Goal: Information Seeking & Learning: Find specific fact

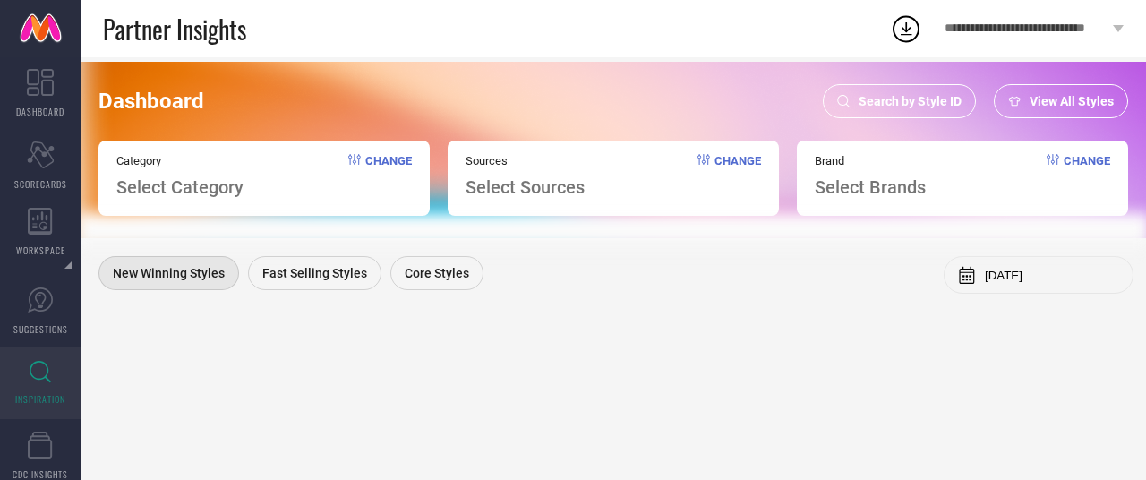
click at [918, 89] on div "Search by Style ID" at bounding box center [898, 101] width 153 height 34
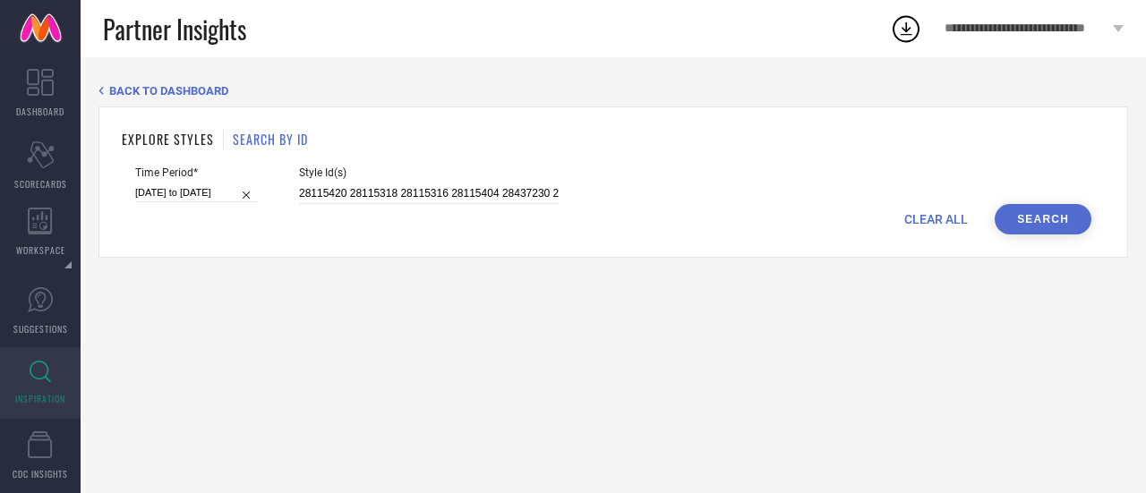
click at [920, 215] on span "CLEAR ALL" at bounding box center [936, 219] width 64 height 14
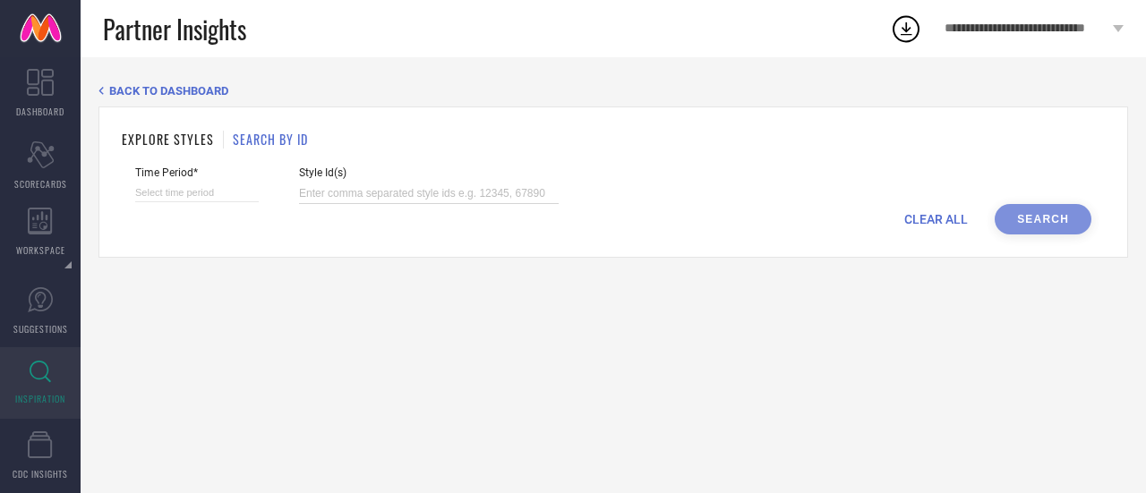
click at [356, 200] on input at bounding box center [429, 193] width 260 height 21
paste input "13186584 17037528 17046086 17046092 21595048 21595060 28308336 28308338"
type input "13186584 17037528 17046086 17046092 21595048 21595060 28308336 28308338"
select select "8"
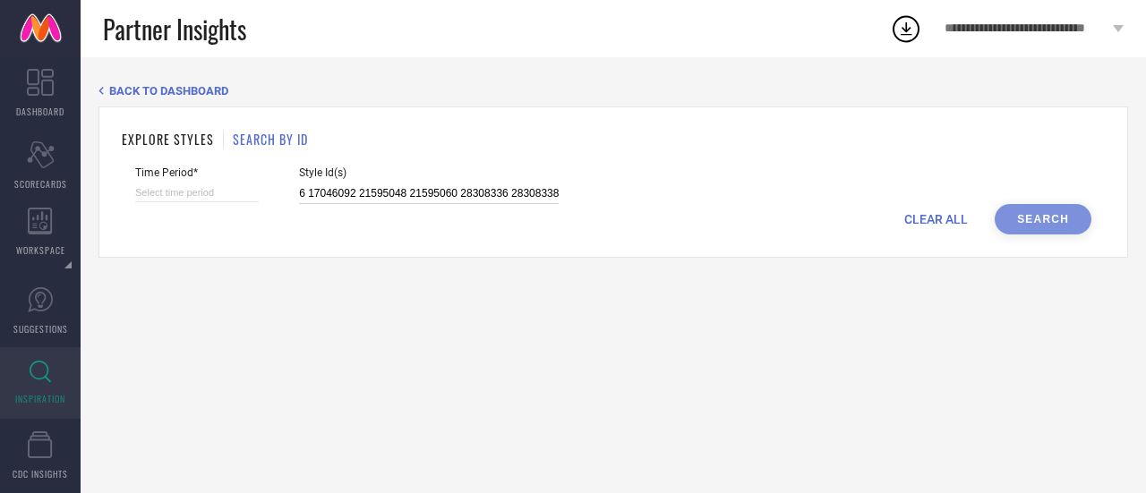
select select "2025"
select select "9"
select select "2025"
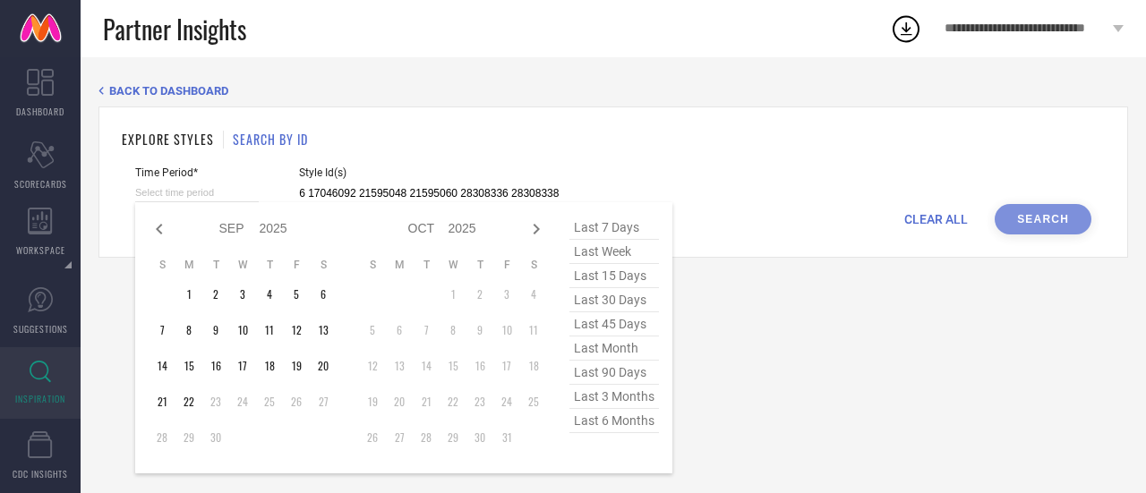
click at [171, 183] on input at bounding box center [197, 192] width 124 height 19
type input "13186584 17037528 17046086 17046092 21595048 21595060 28308336 28308338"
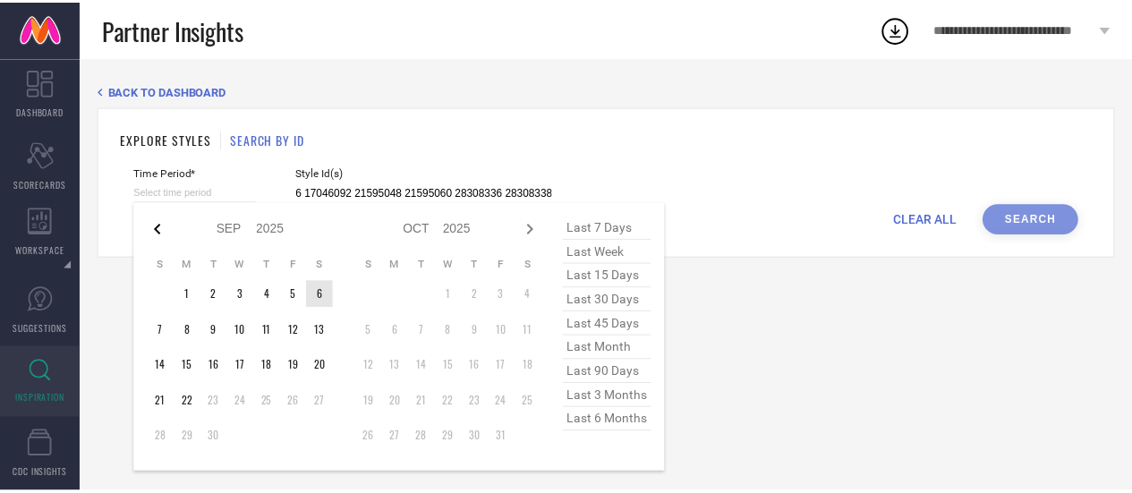
scroll to position [0, 0]
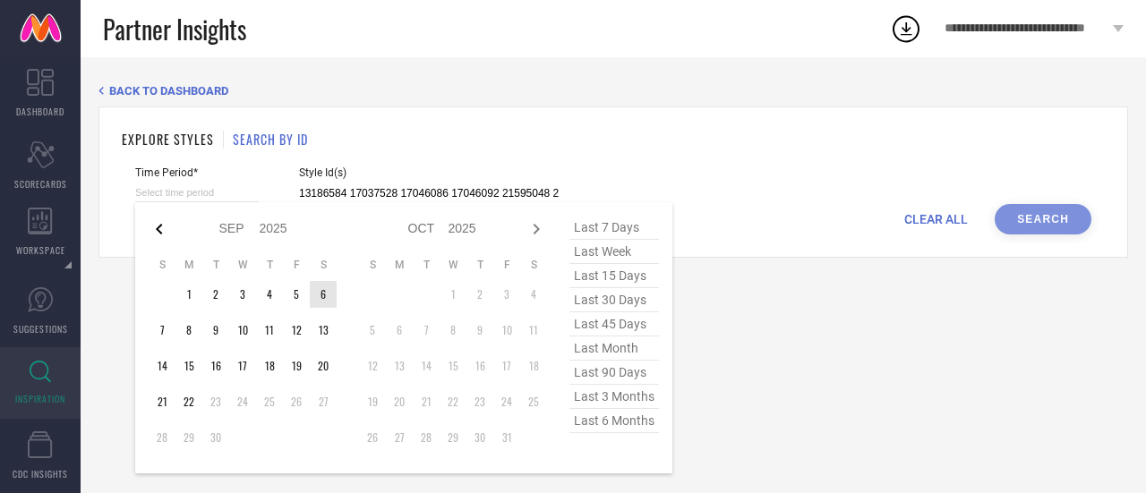
click at [159, 234] on icon at bounding box center [159, 228] width 21 height 21
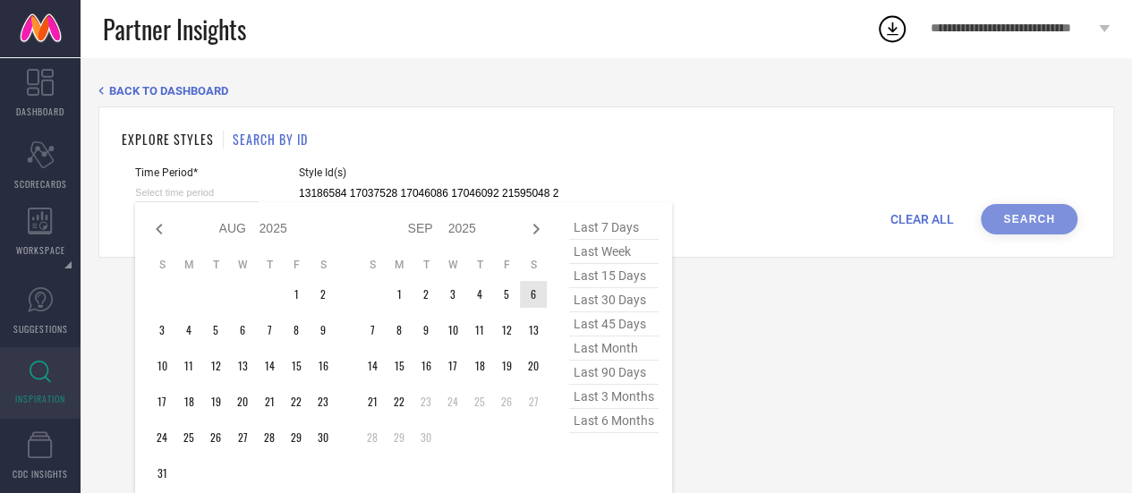
click at [159, 234] on icon at bounding box center [159, 228] width 21 height 21
select select "5"
select select "2025"
select select "6"
select select "2025"
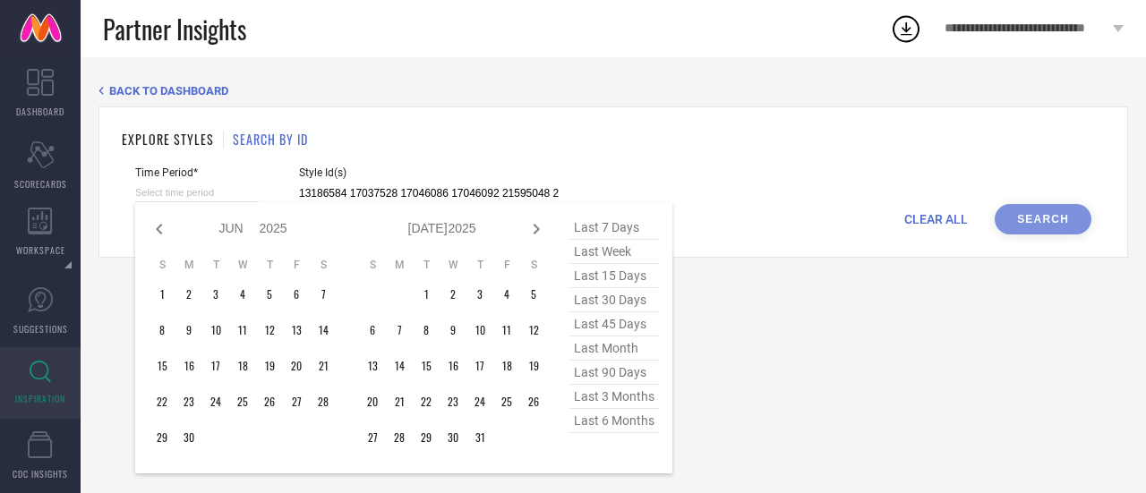
click at [159, 234] on icon at bounding box center [159, 228] width 21 height 21
select select "3"
select select "2025"
select select "4"
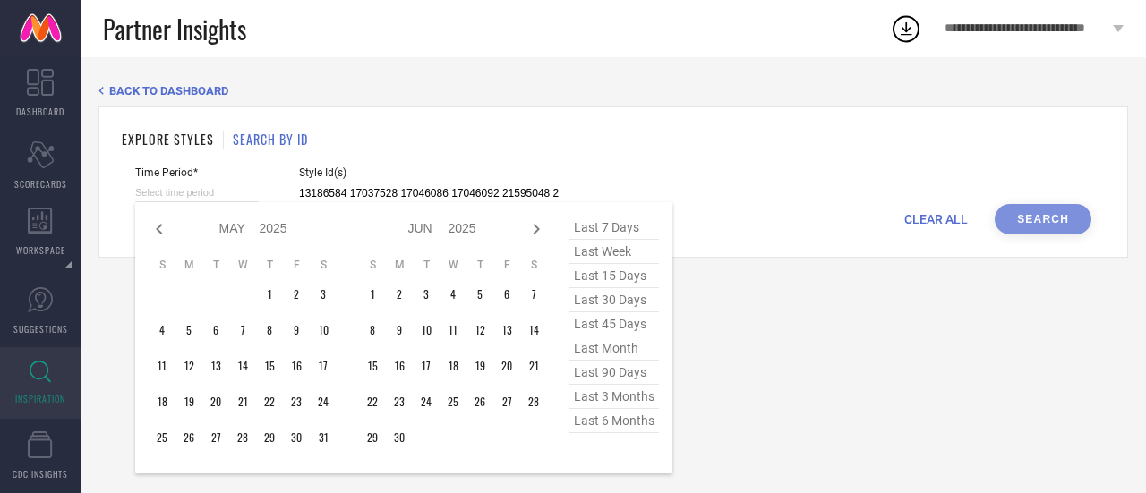
select select "2025"
type input "After [DATE]"
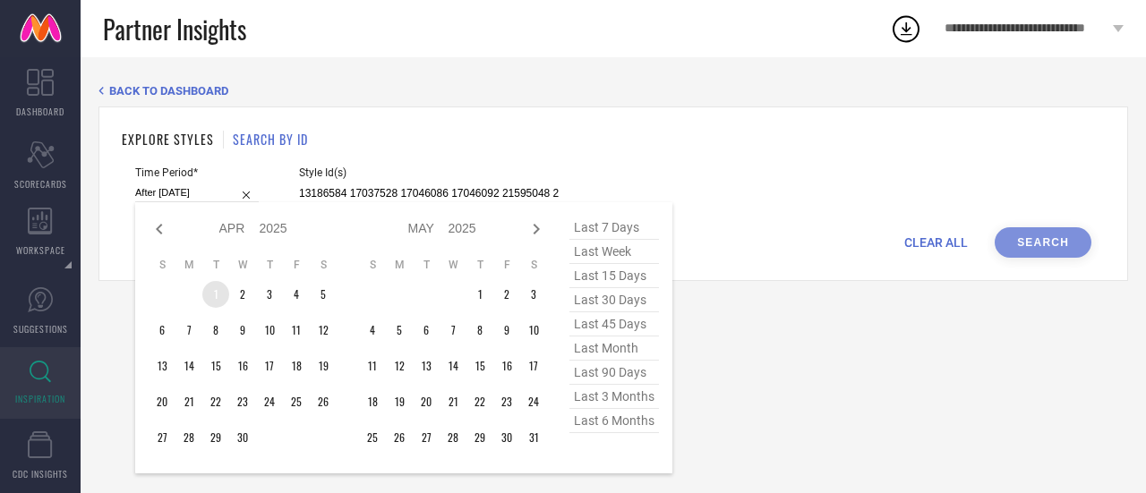
click at [211, 302] on td "1" at bounding box center [215, 294] width 27 height 27
click at [546, 226] on div "Jan Feb Mar Apr May Jun [DATE] Aug Sep Oct Nov [DATE] 2016 2017 2018 2019 2020 …" at bounding box center [404, 338] width 510 height 244
click at [542, 226] on icon at bounding box center [535, 228] width 21 height 21
select select "4"
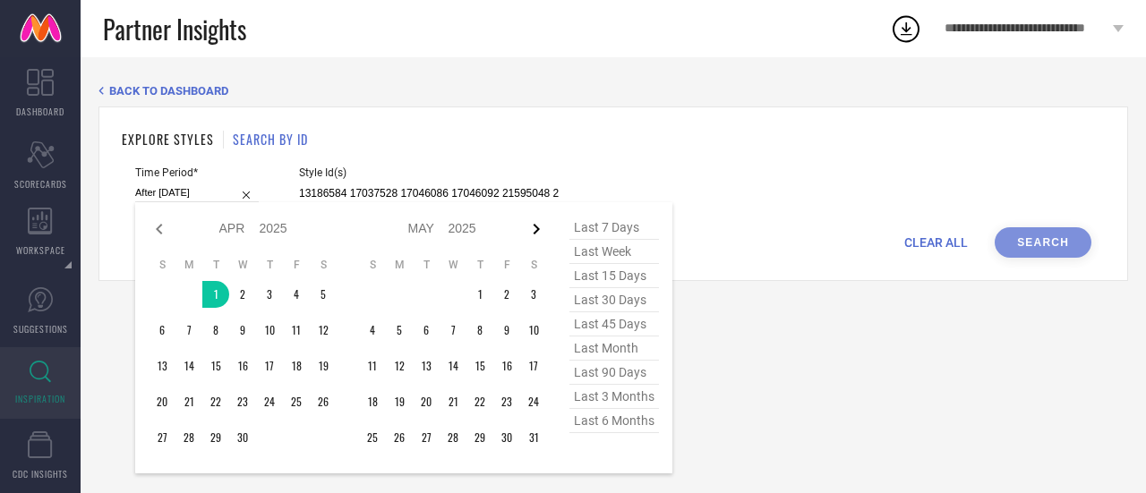
select select "2025"
select select "5"
select select "2025"
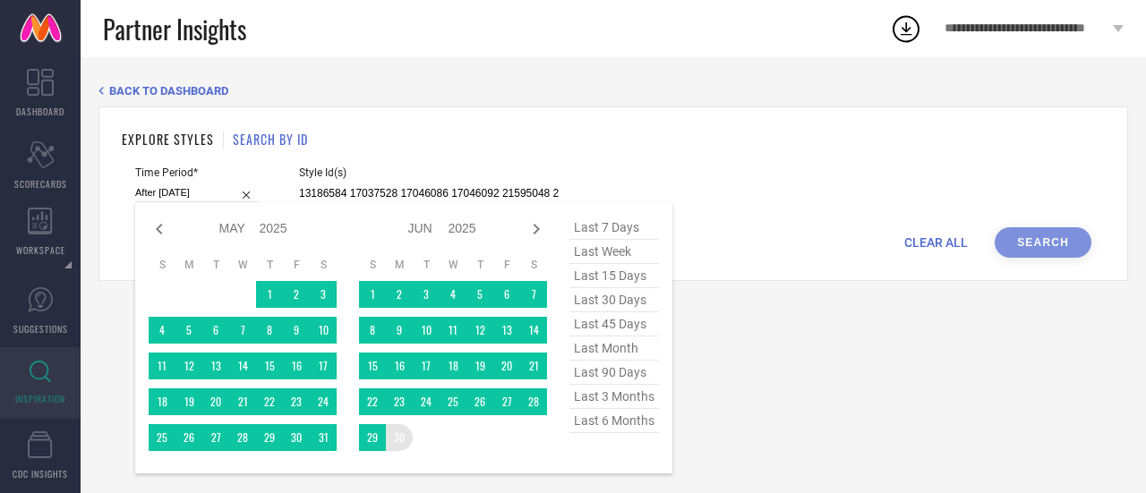
type input "[DATE] to [DATE]"
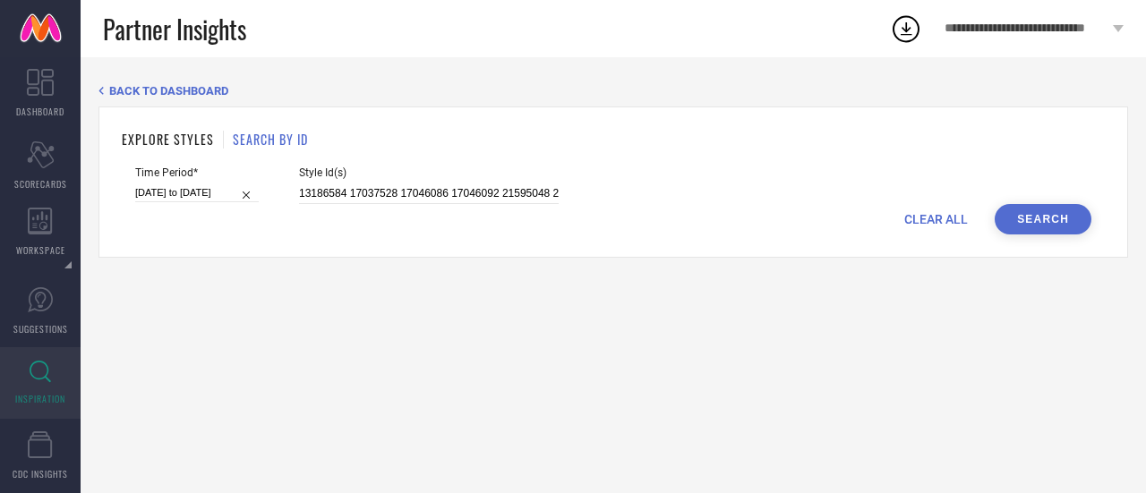
click at [1036, 223] on button "Search" at bounding box center [1042, 219] width 97 height 30
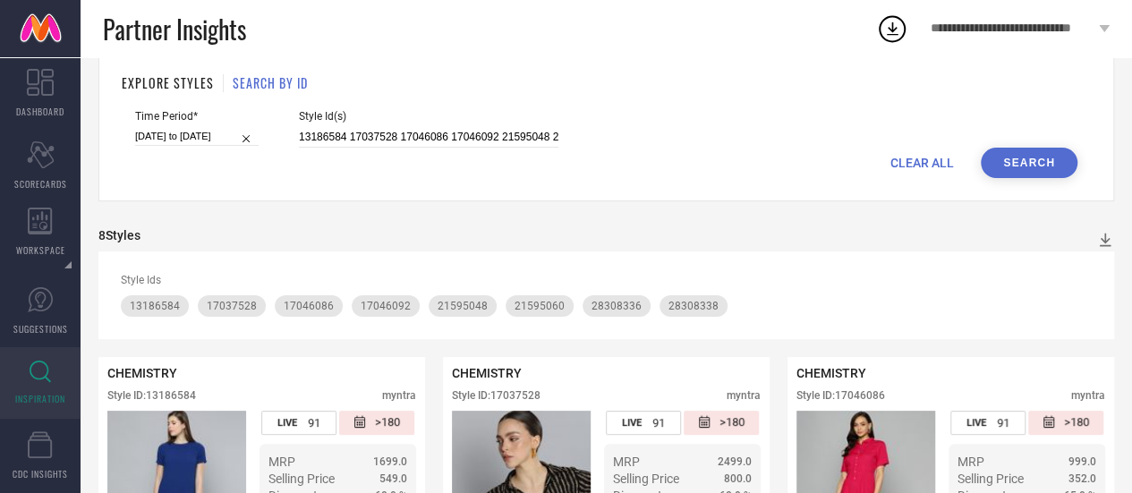
scroll to position [23, 0]
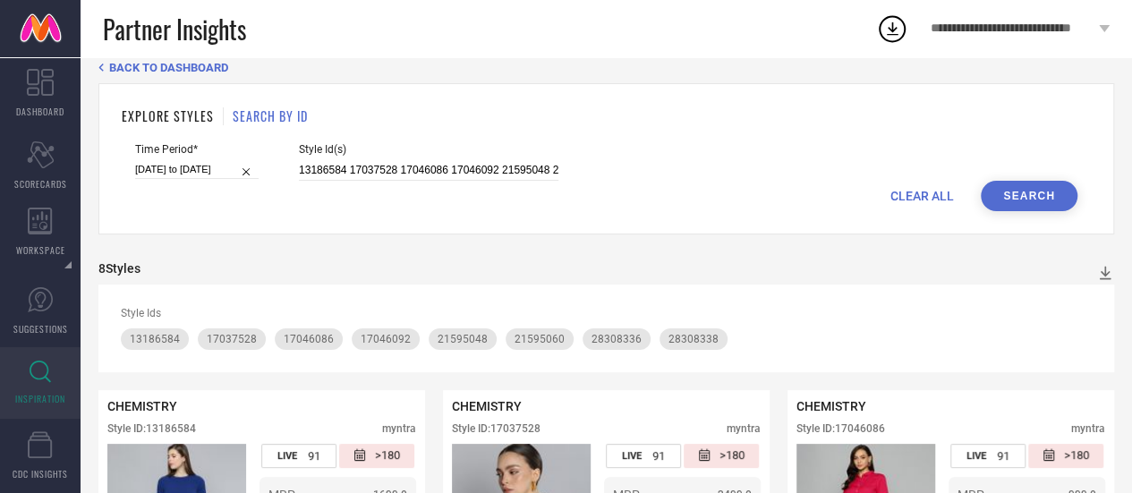
click at [924, 192] on span "CLEAR ALL" at bounding box center [922, 196] width 64 height 14
click at [376, 169] on input at bounding box center [429, 170] width 260 height 21
paste input "2413436 29920344 31101799 31101870 31101876 31218648"
type input "2413436 29920344 31101799 31101870 31101876 31218648"
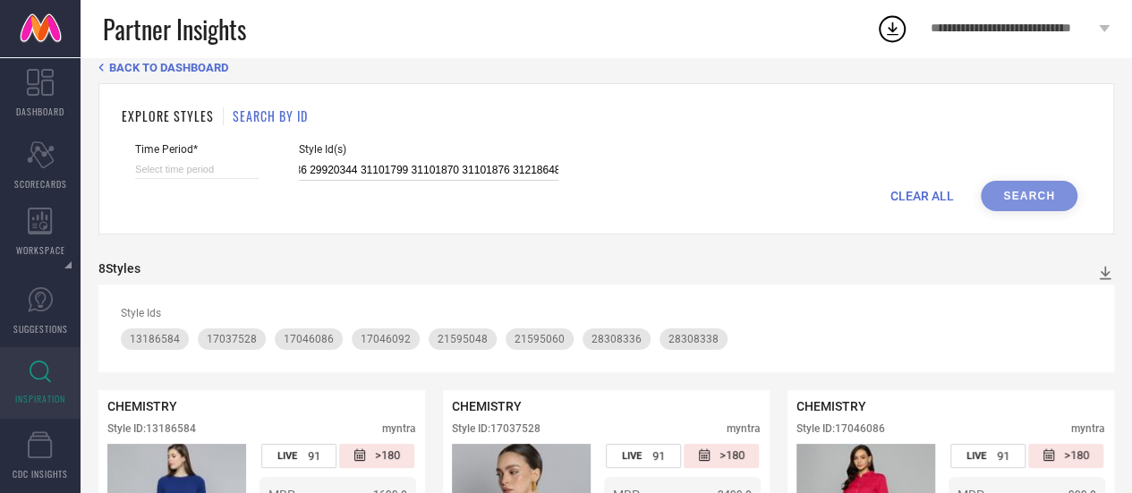
select select "8"
select select "2025"
select select "9"
select select "2025"
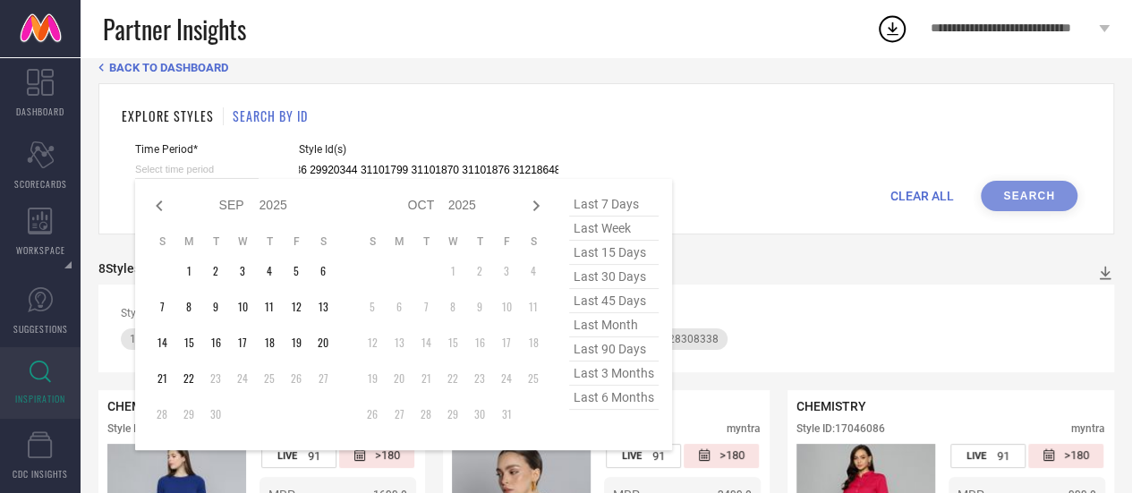
click at [204, 166] on input at bounding box center [197, 169] width 124 height 19
type input "2413436 29920344 31101799 31101870 31101876 31218648"
click at [158, 207] on icon at bounding box center [159, 205] width 21 height 21
select select "6"
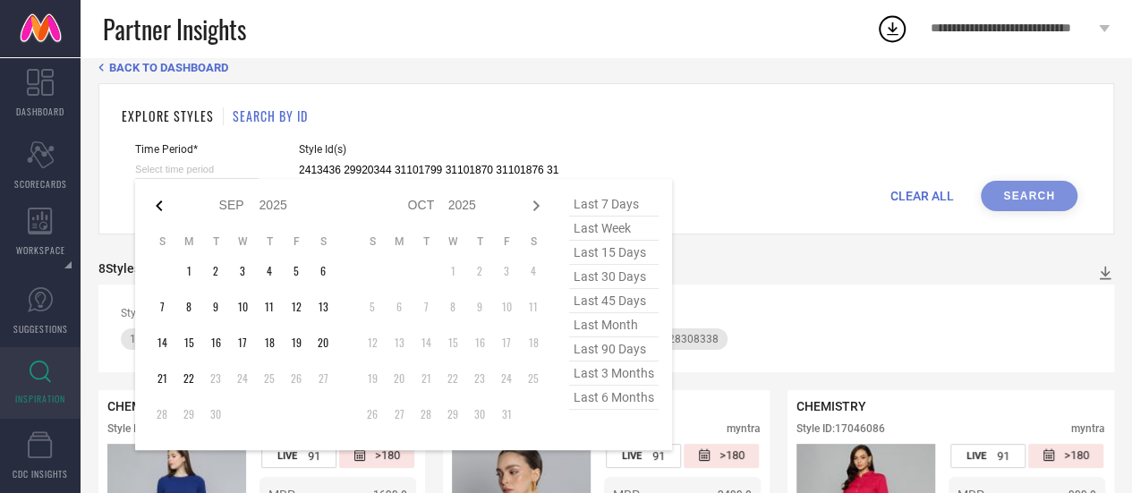
select select "2025"
select select "7"
select select "2025"
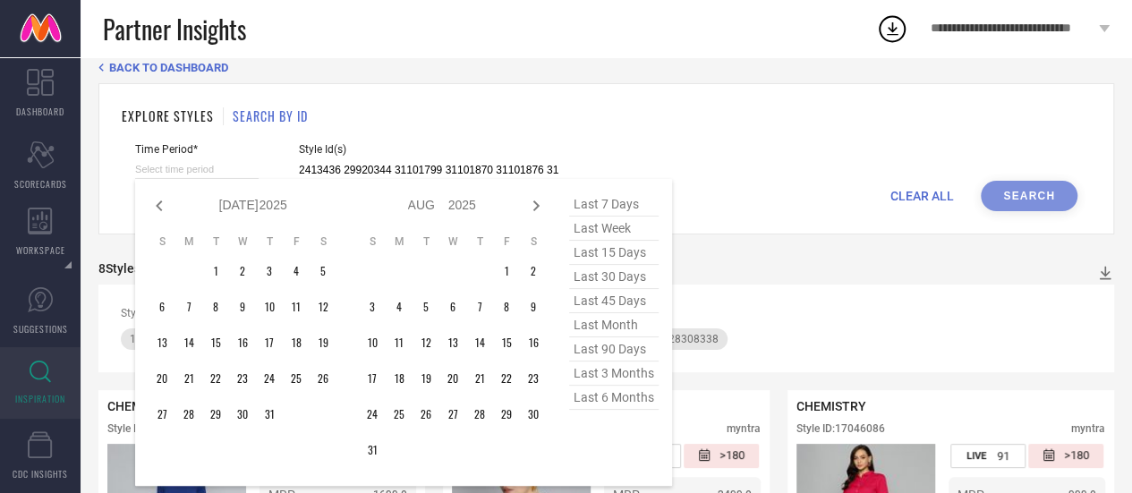
click at [158, 207] on icon at bounding box center [159, 205] width 21 height 21
select select "4"
select select "2025"
select select "5"
select select "2025"
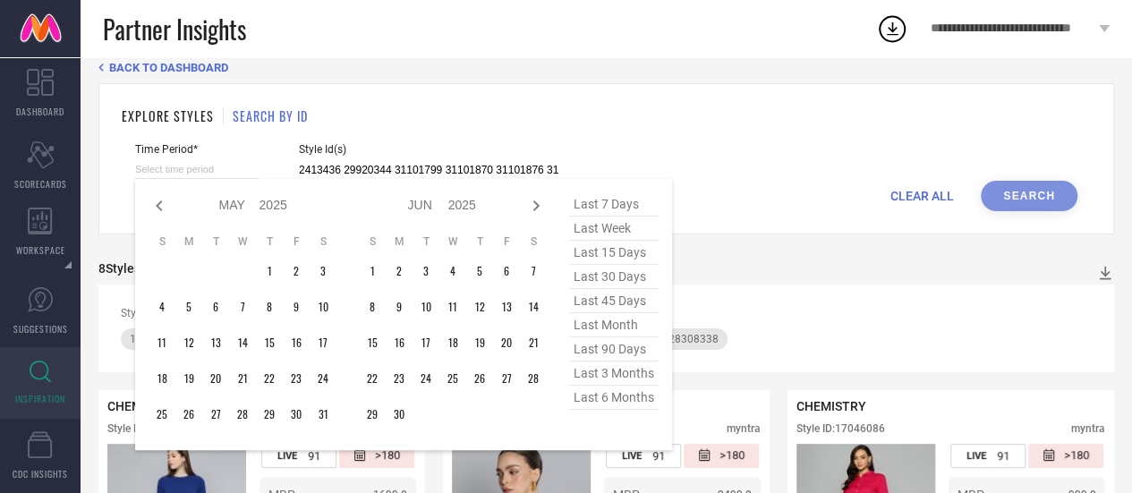
click at [158, 207] on icon at bounding box center [159, 205] width 21 height 21
select select "3"
select select "2025"
select select "4"
select select "2025"
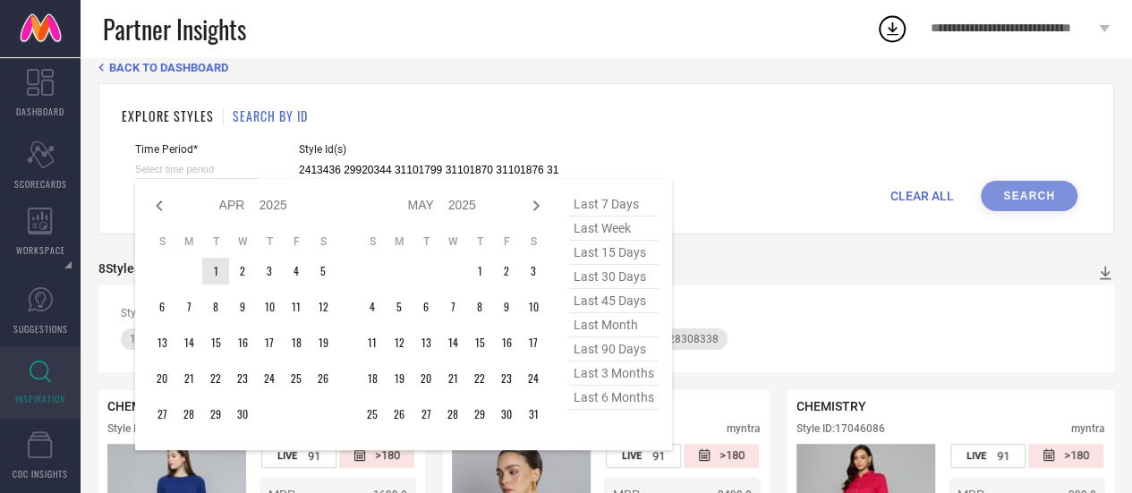
type input "After [DATE]"
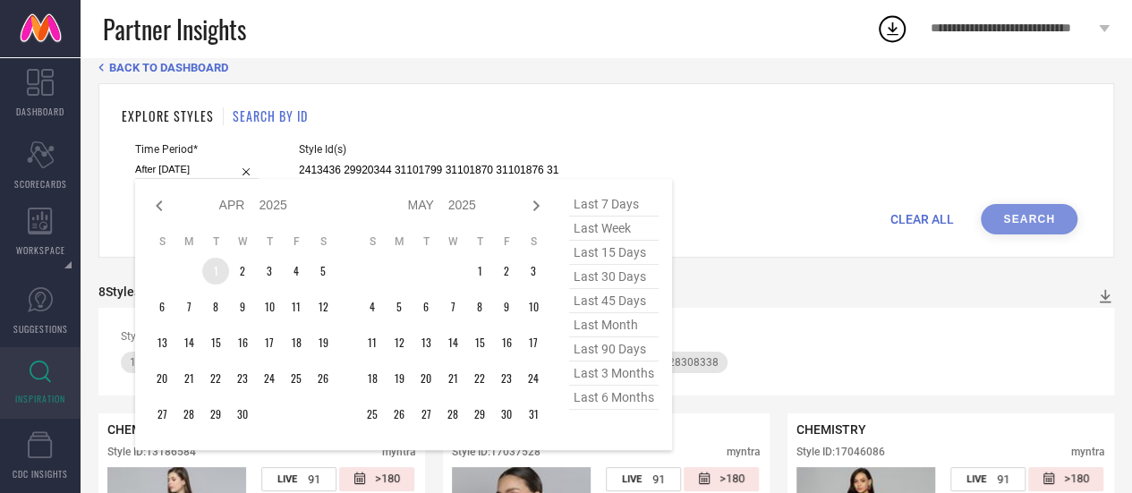
click at [217, 268] on td "1" at bounding box center [215, 271] width 27 height 27
click at [536, 206] on icon at bounding box center [535, 205] width 21 height 21
select select "4"
select select "2025"
select select "5"
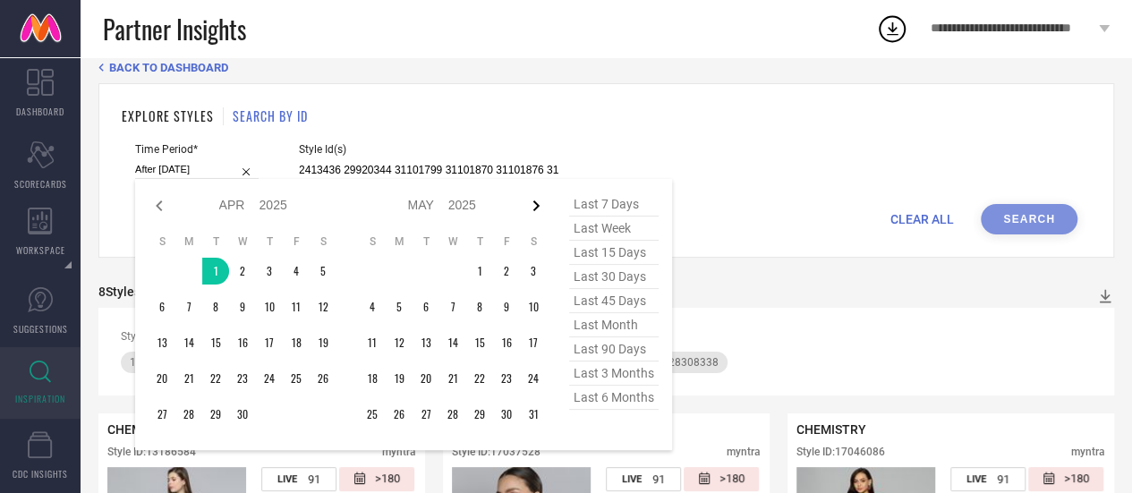
select select "2025"
click at [536, 206] on icon at bounding box center [535, 205] width 21 height 21
select select "5"
select select "2025"
select select "6"
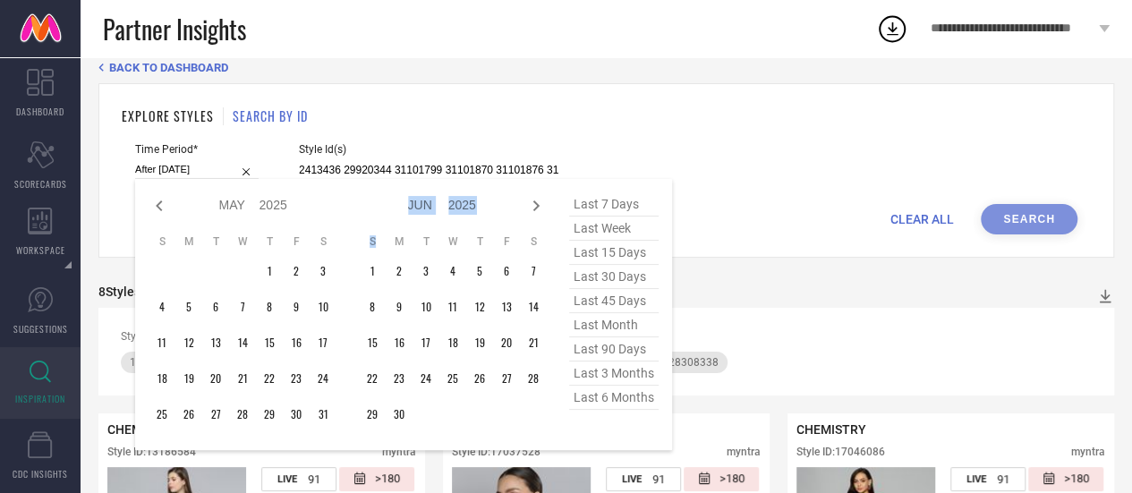
select select "2025"
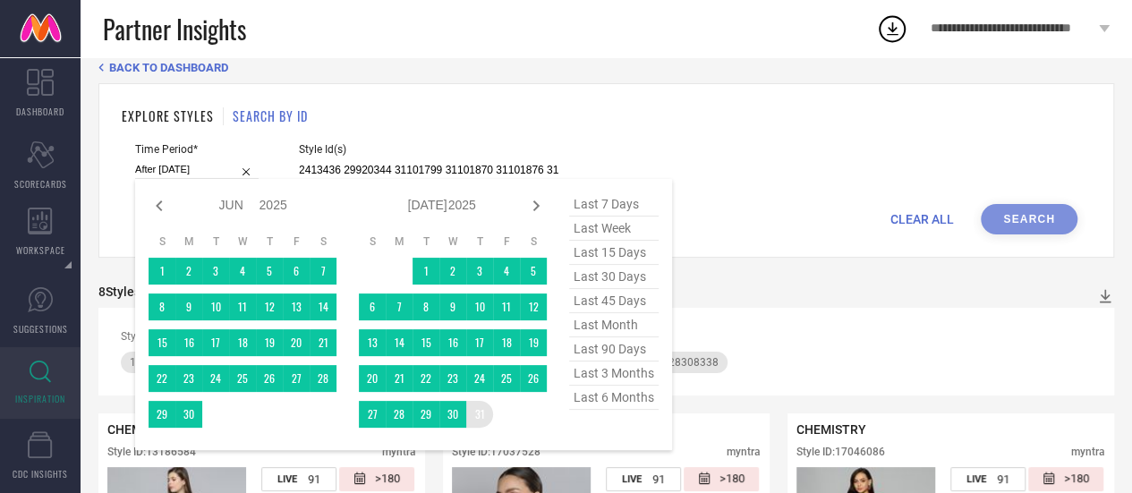
type input "[DATE] to [DATE]"
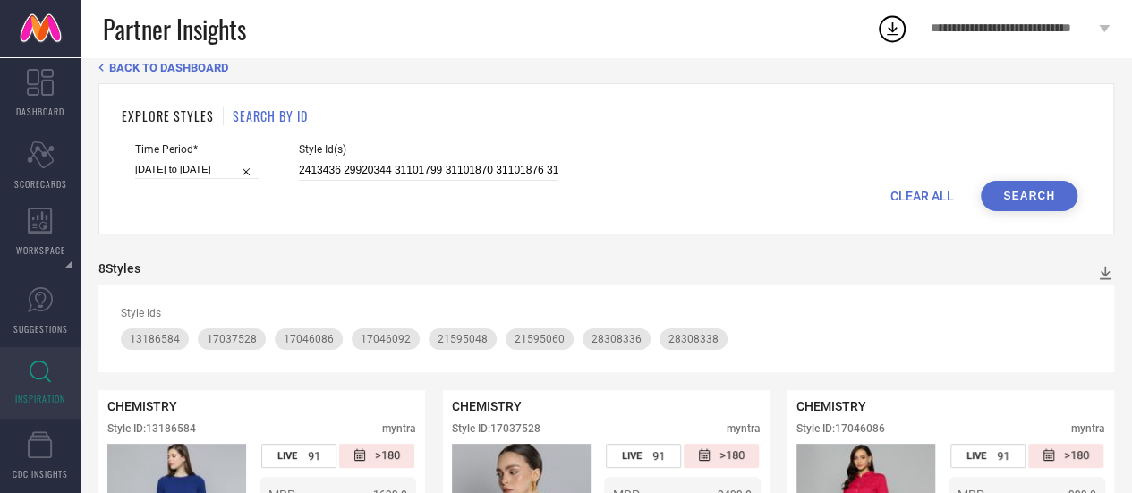
click at [1052, 196] on button "Search" at bounding box center [1029, 196] width 97 height 30
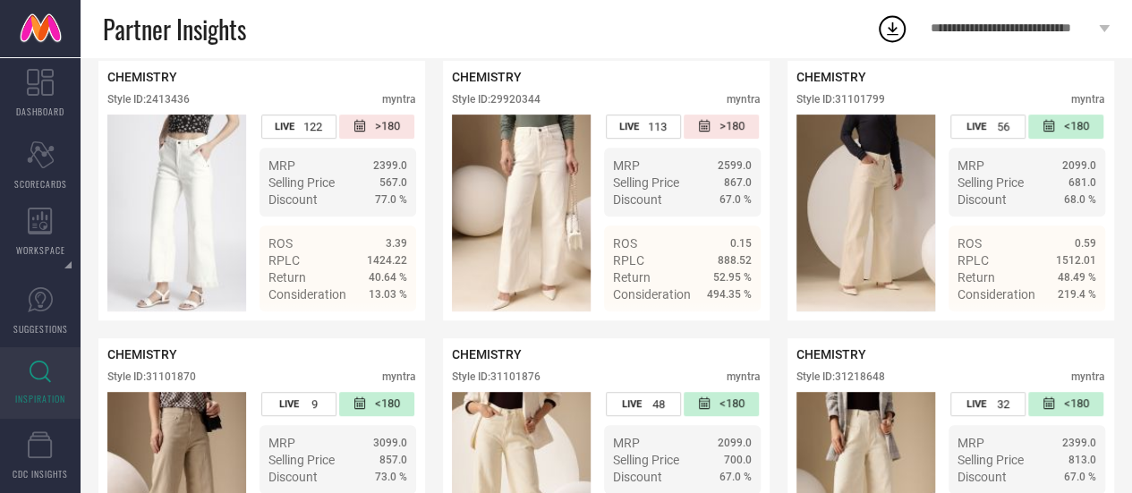
scroll to position [351, 0]
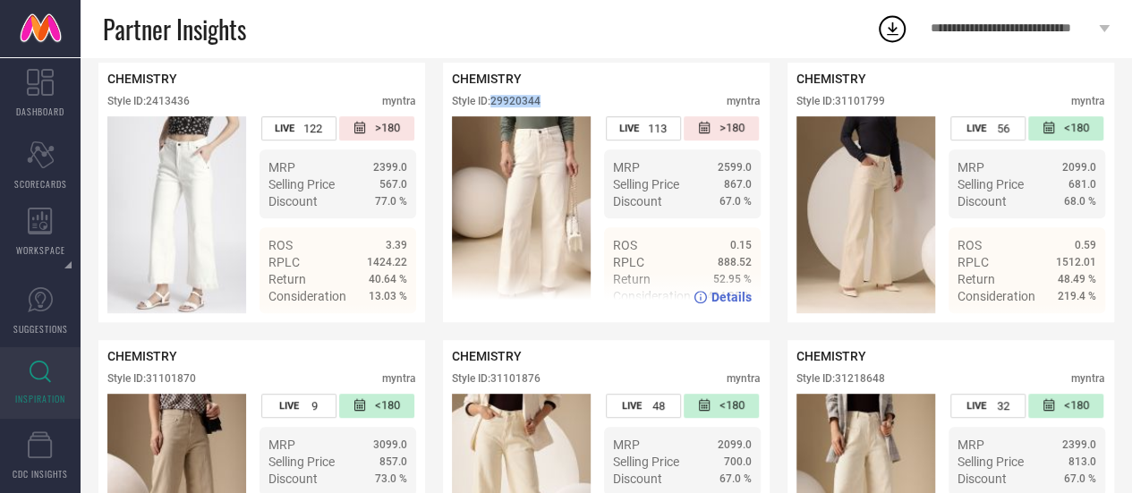
drag, startPoint x: 542, startPoint y: 106, endPoint x: 495, endPoint y: 112, distance: 47.7
click at [495, 112] on div "Style ID: 29920344 myntra" at bounding box center [606, 105] width 309 height 21
copy div "29920344"
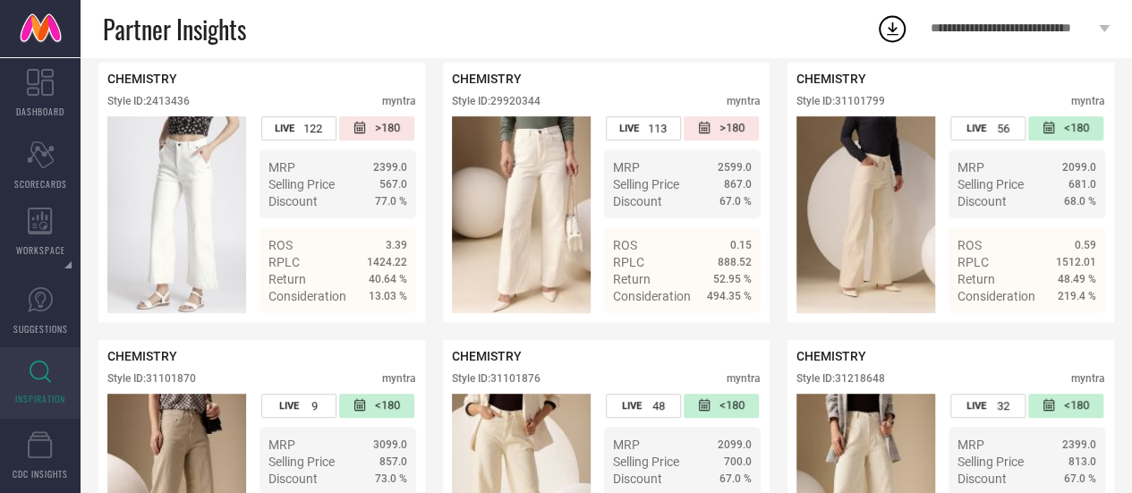
click at [548, 388] on div "Style ID: 31101876 myntra" at bounding box center [606, 382] width 309 height 21
drag, startPoint x: 497, startPoint y: 389, endPoint x: 594, endPoint y: 392, distance: 97.6
click at [594, 392] on div "Style ID: 31101876 myntra" at bounding box center [606, 382] width 309 height 21
click at [584, 392] on div "Style ID: 31101876 myntra" at bounding box center [606, 382] width 309 height 21
drag, startPoint x: 541, startPoint y: 385, endPoint x: 494, endPoint y: 388, distance: 47.5
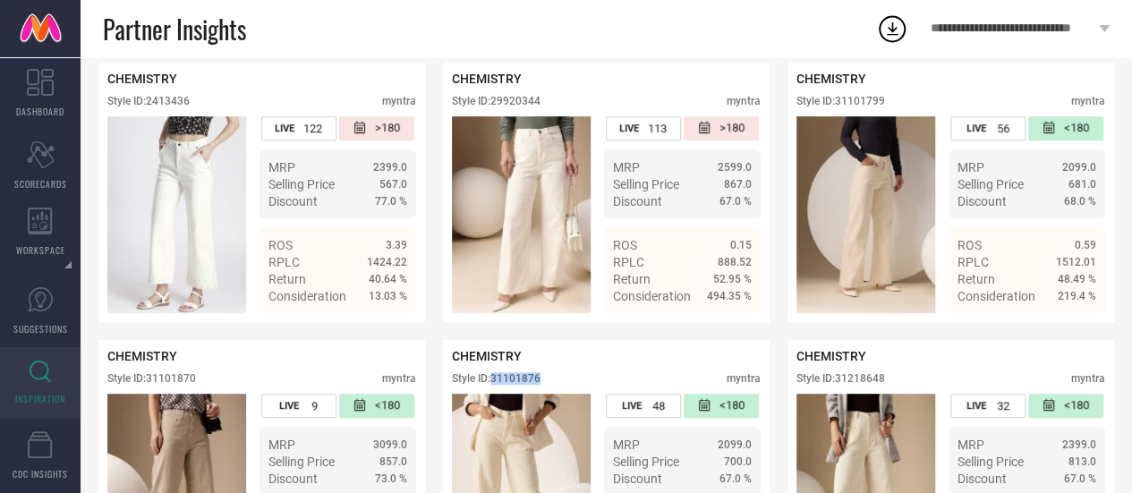
click at [494, 385] on div "Style ID: 31101876" at bounding box center [496, 378] width 89 height 13
copy div "31101876"
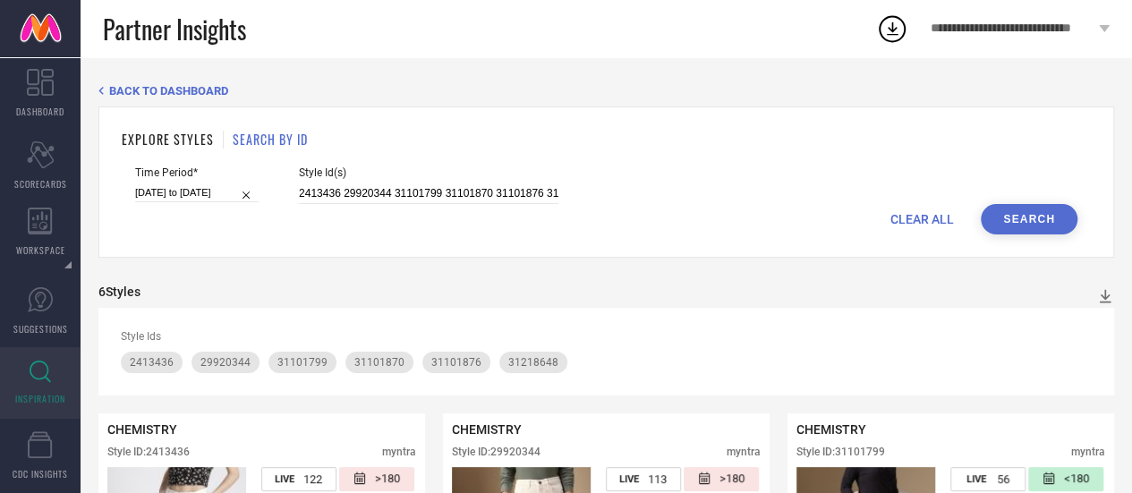
click at [922, 217] on span "CLEAR ALL" at bounding box center [922, 219] width 64 height 14
click at [336, 192] on input at bounding box center [429, 193] width 260 height 21
paste input "30450022 31112497 31112505 31112510 31112512 31112561 31112518"
type input "30450022 31112497 31112505 31112510 31112512 31112561 31112518"
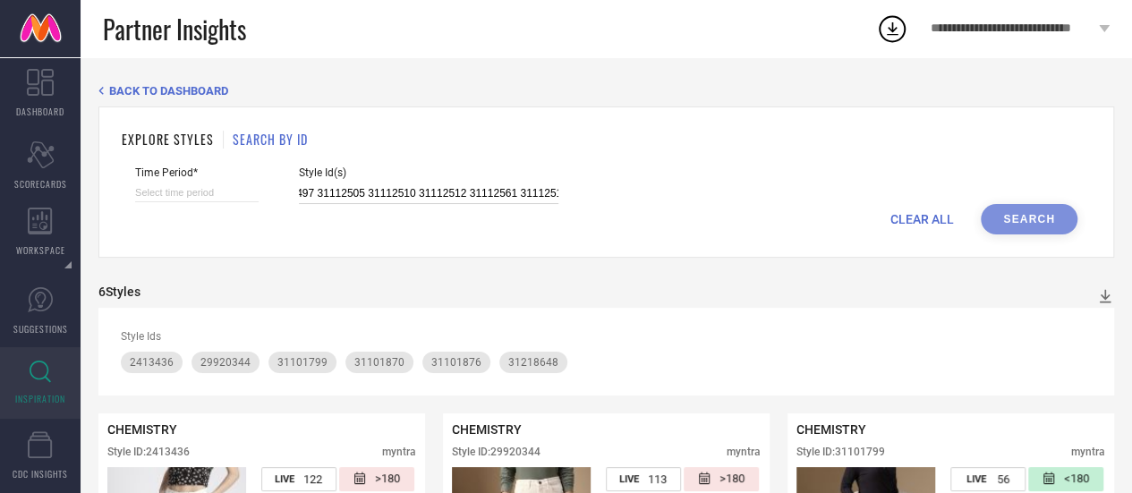
select select "8"
select select "2025"
select select "9"
select select "2025"
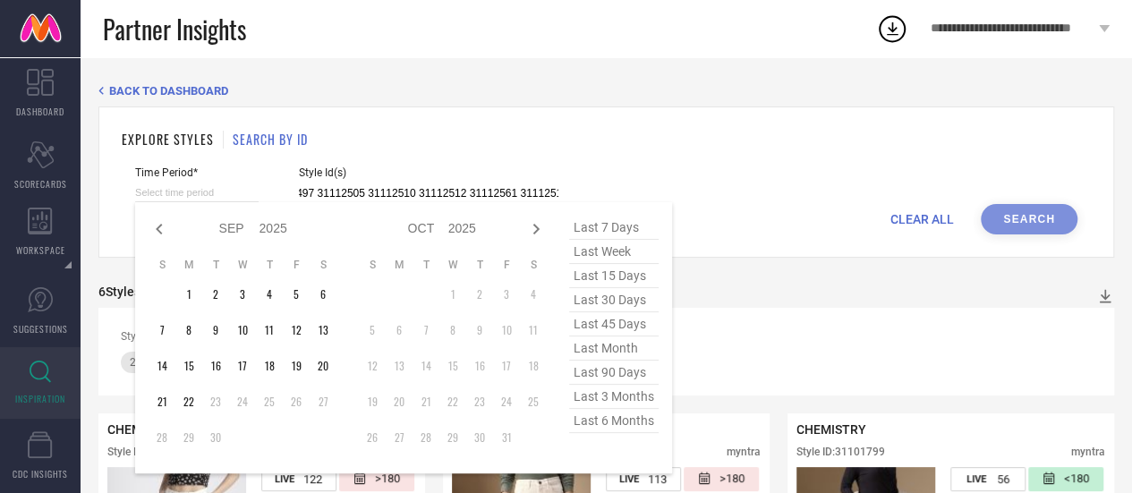
click at [192, 193] on input at bounding box center [197, 192] width 124 height 19
type input "30450022 31112497 31112505 31112510 31112512 31112561 31112518"
click at [158, 235] on icon at bounding box center [159, 228] width 21 height 21
select select "6"
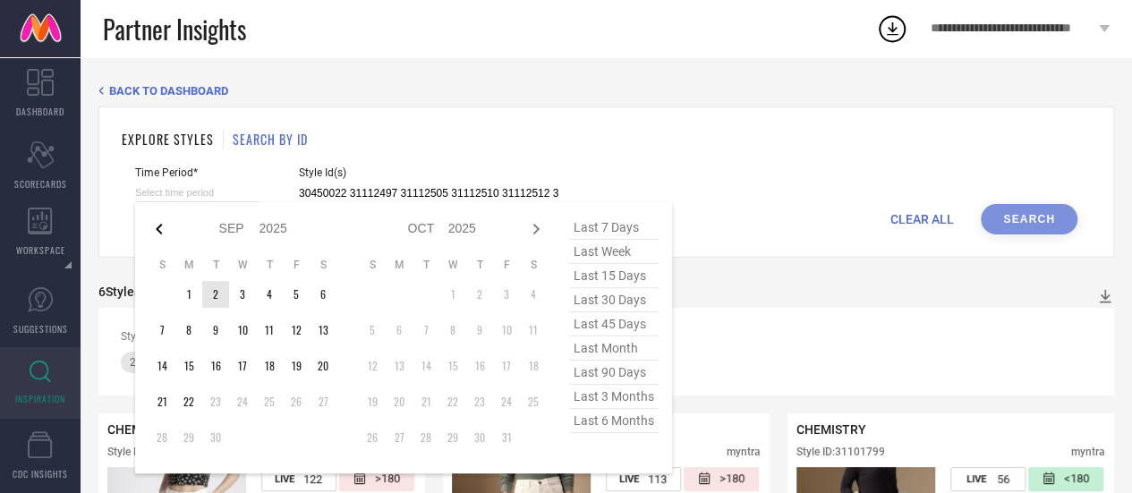
select select "2025"
select select "7"
select select "2025"
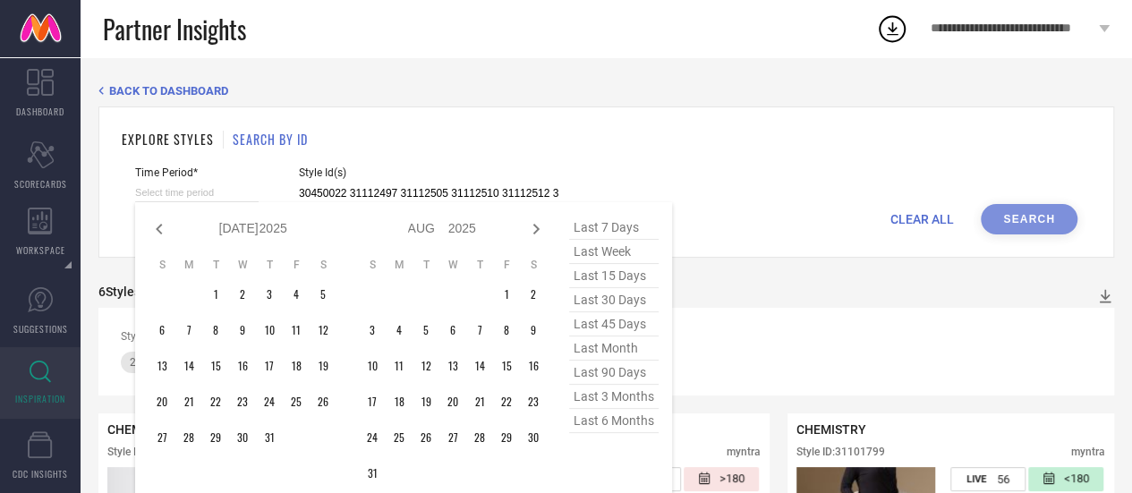
click at [158, 235] on icon at bounding box center [159, 228] width 21 height 21
select select "5"
select select "2025"
select select "6"
select select "2025"
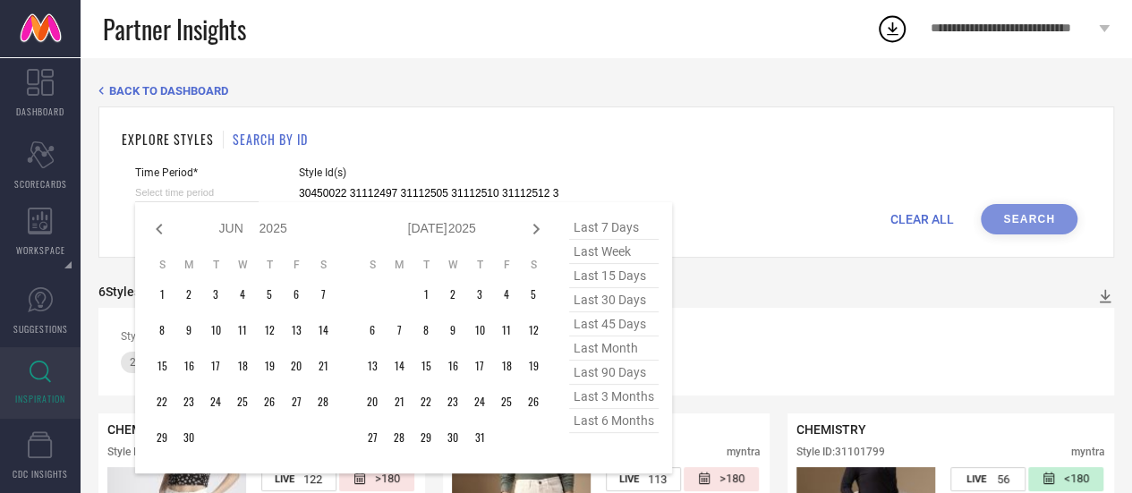
click at [158, 235] on icon at bounding box center [159, 228] width 21 height 21
select select "4"
select select "2025"
select select "5"
select select "2025"
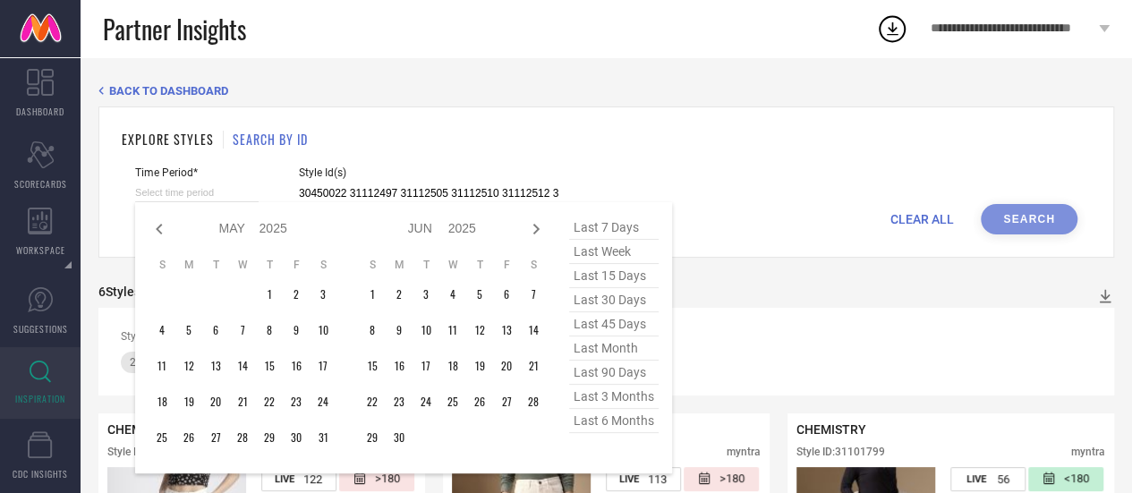
click at [158, 235] on icon at bounding box center [159, 228] width 21 height 21
select select "3"
select select "2025"
select select "4"
select select "2025"
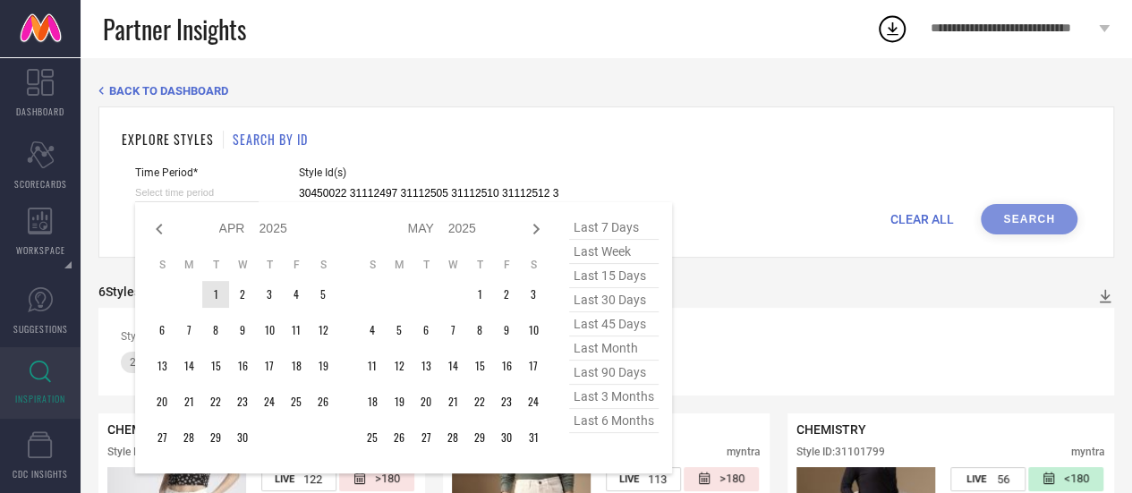
type input "After [DATE]"
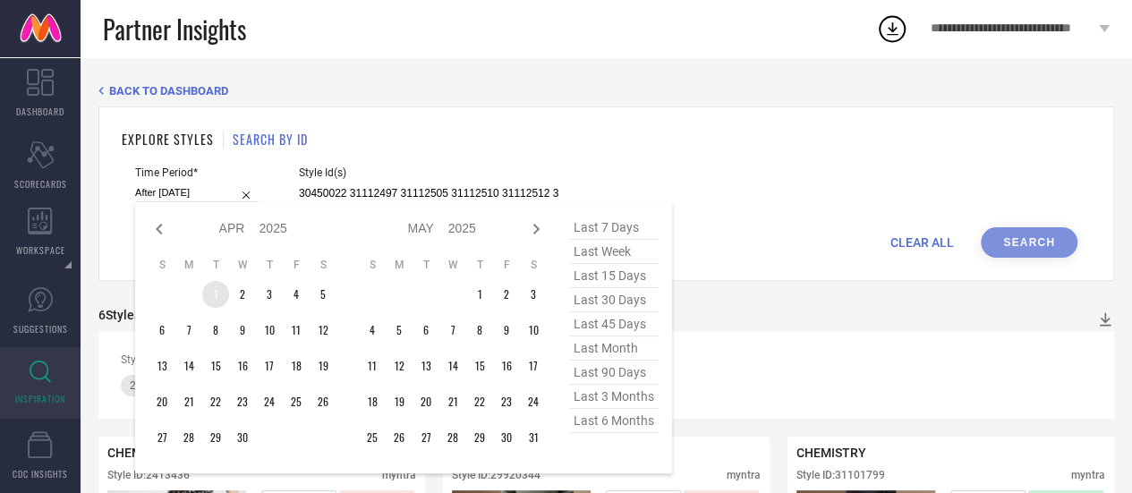
click at [217, 308] on td "1" at bounding box center [215, 294] width 27 height 27
click at [539, 227] on icon at bounding box center [535, 228] width 21 height 21
select select "4"
select select "2025"
select select "5"
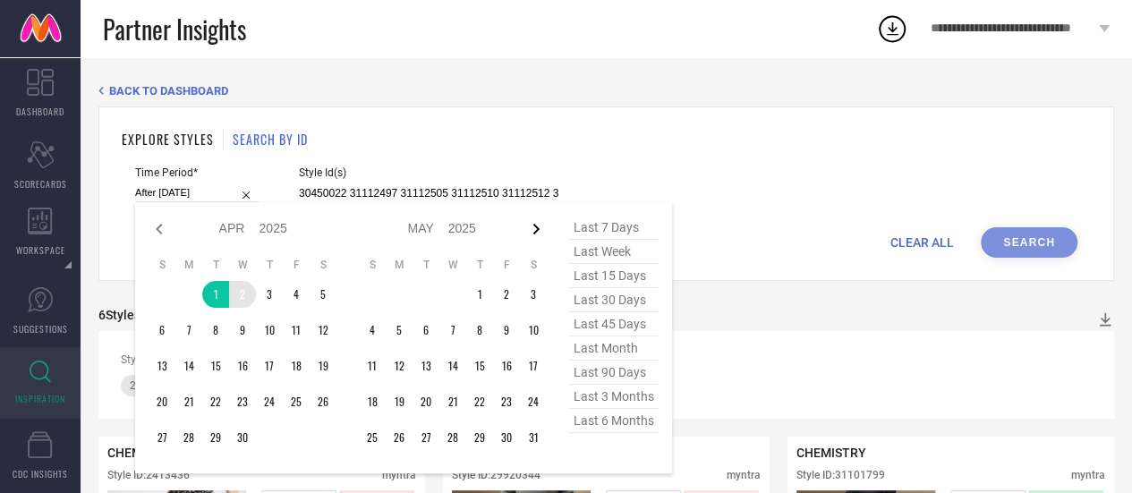
select select "2025"
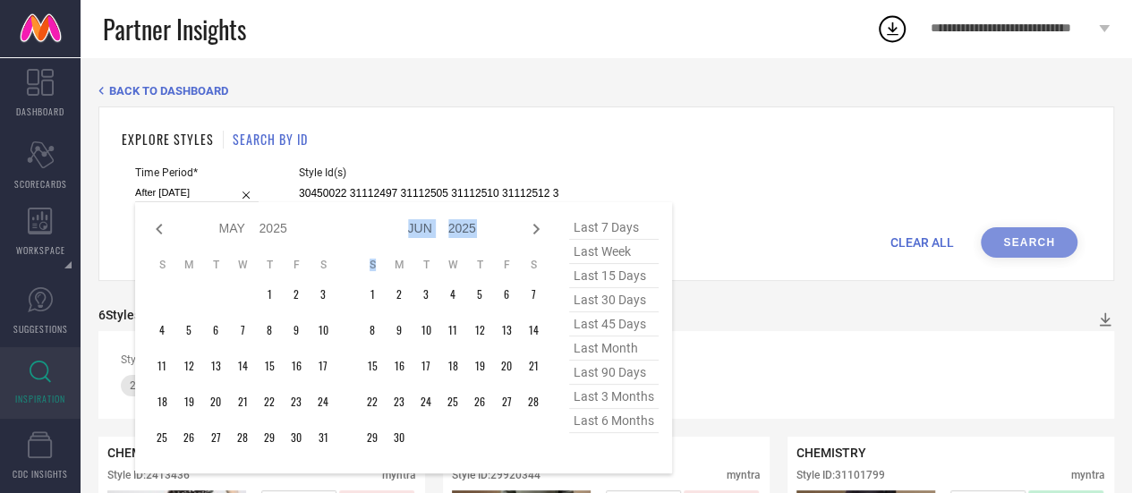
click at [539, 227] on icon at bounding box center [535, 228] width 21 height 21
select select "5"
select select "2025"
select select "6"
select select "2025"
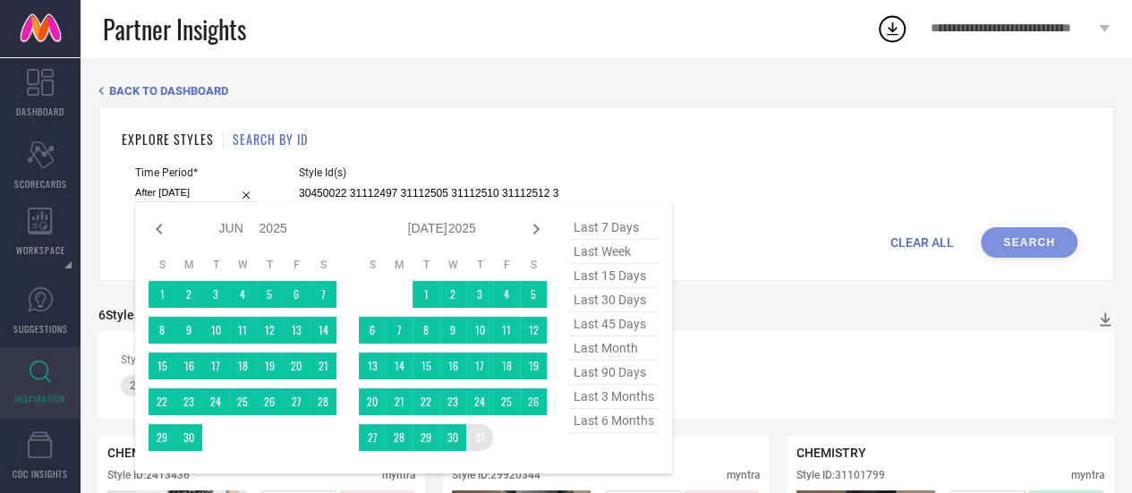
type input "[DATE] to [DATE]"
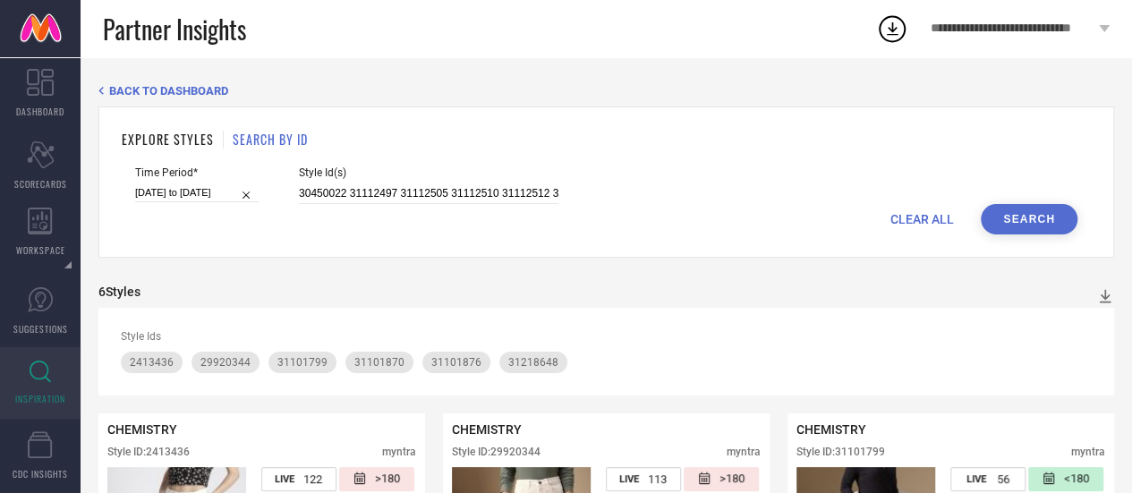
click at [1035, 236] on div "EXPLORE STYLES SEARCH BY ID Time Period* [DATE] to [DATE] Style Id(s) 30450022 …" at bounding box center [606, 181] width 1016 height 151
click at [1029, 229] on button "Search" at bounding box center [1029, 219] width 97 height 30
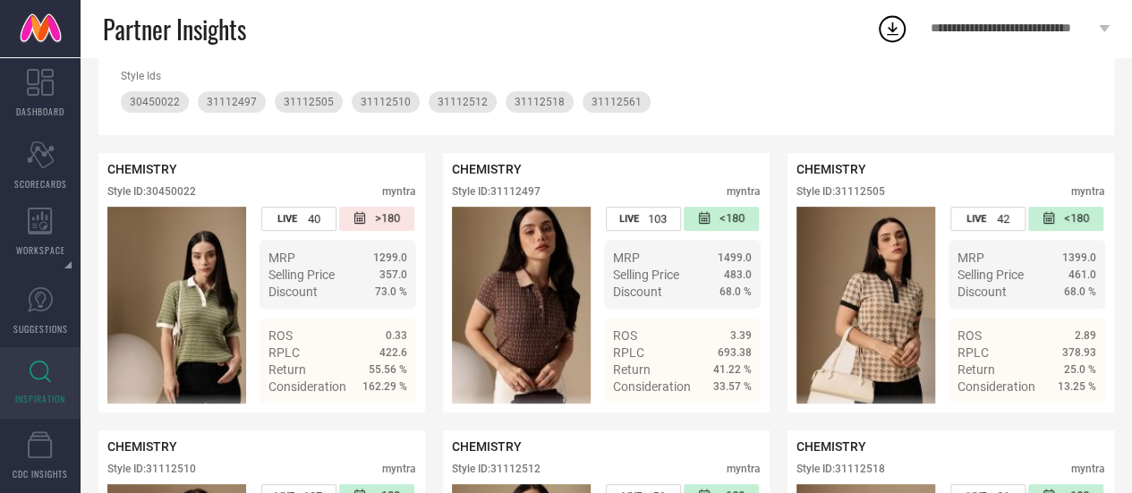
scroll to position [341, 0]
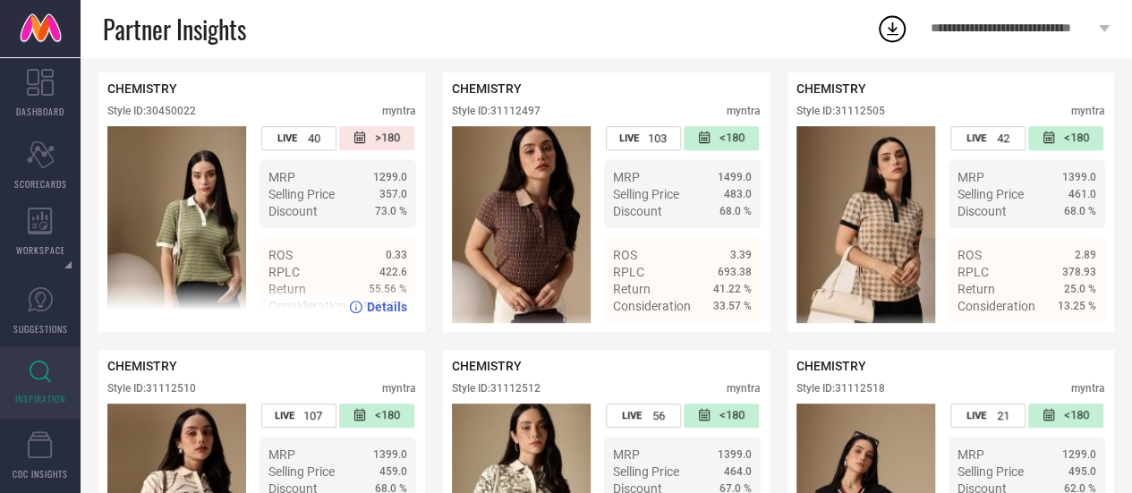
click at [168, 117] on div "Style ID: 30450022" at bounding box center [151, 111] width 89 height 13
copy div "30450022"
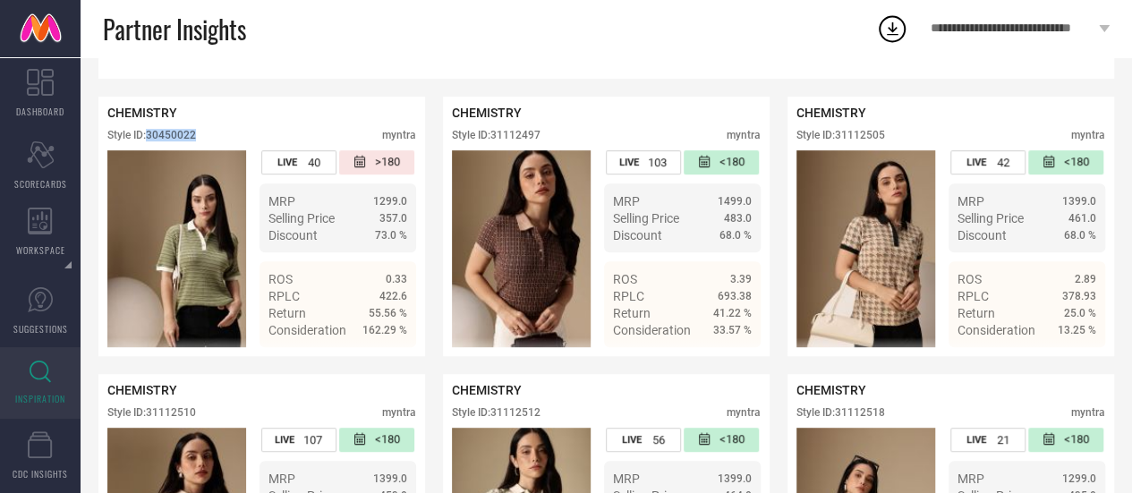
scroll to position [311, 0]
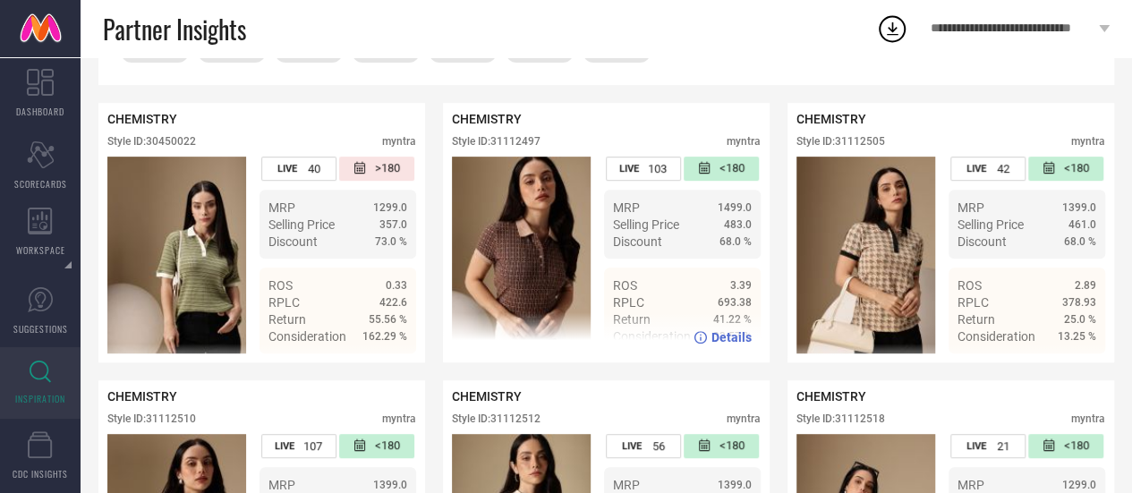
click at [531, 141] on div "Style ID: 31112497" at bounding box center [496, 141] width 89 height 13
copy div "31112497"
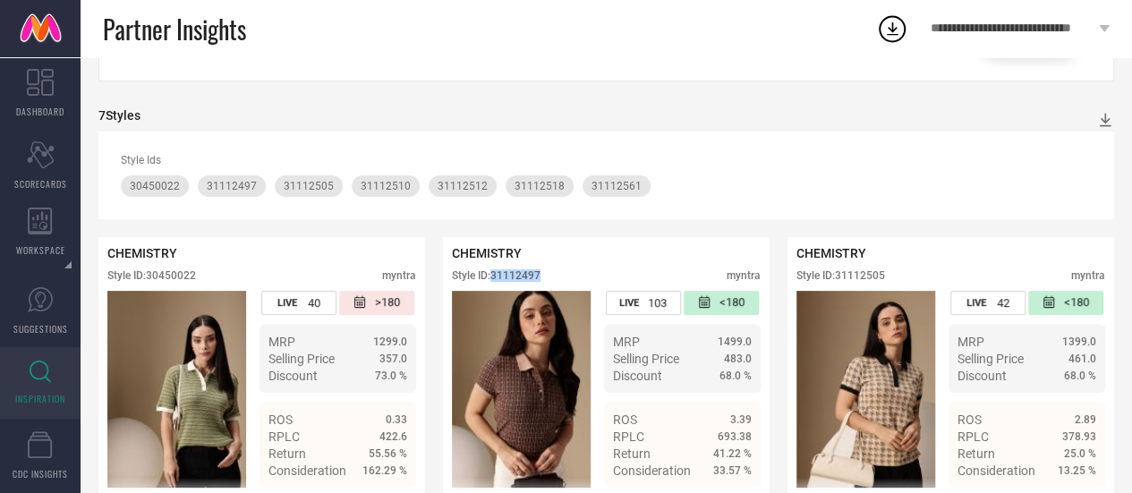
scroll to position [0, 0]
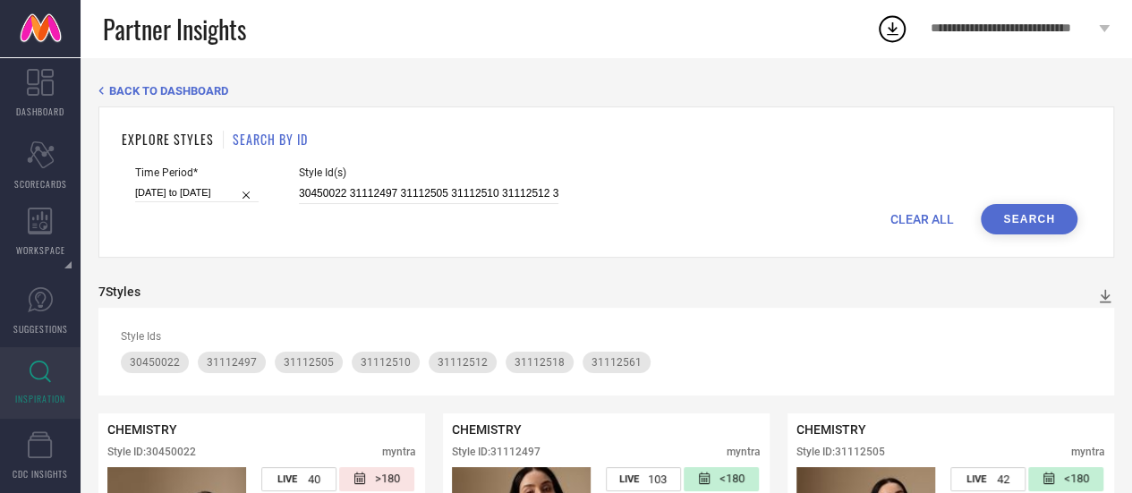
click at [943, 224] on span "CLEAR ALL" at bounding box center [922, 219] width 64 height 14
click at [374, 194] on input at bounding box center [429, 193] width 260 height 21
paste input "10868192 13187412 14393542 15059030 17046114 17046128 18469316 19113962 2138741…"
type input "10868192 13187412 14393542 15059030 17046114 17046128 18469316 19113962 2138741…"
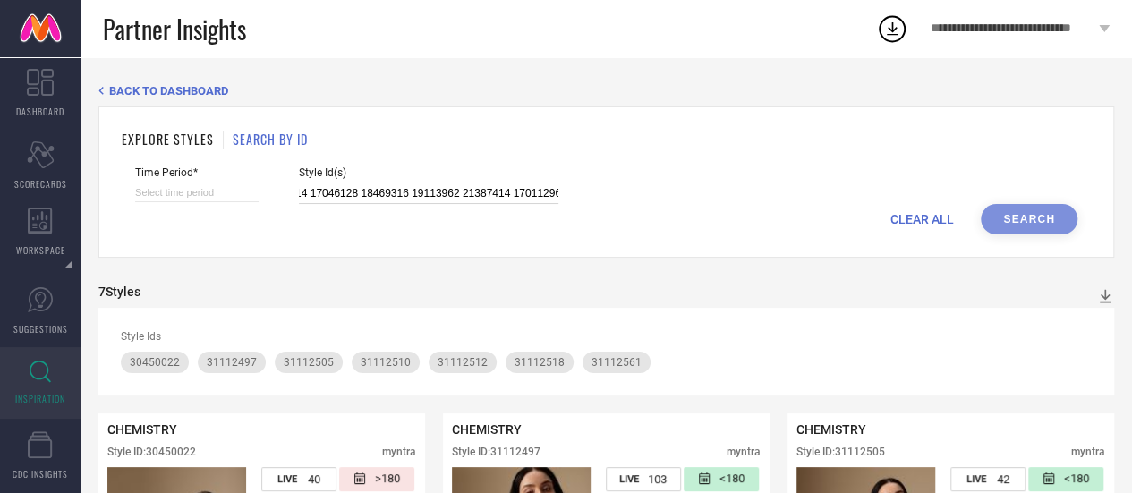
click at [207, 196] on input at bounding box center [197, 192] width 124 height 19
select select "8"
select select "2025"
select select "9"
select select "2025"
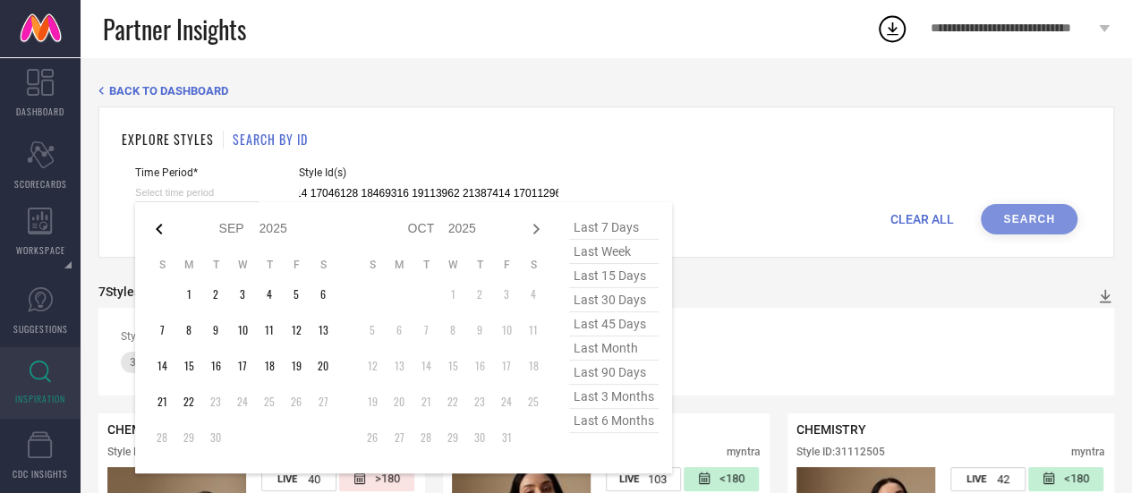
type input "10868192 13187412 14393542 15059030 17046114 17046128 18469316 19113962 2138741…"
click at [152, 234] on icon at bounding box center [159, 228] width 21 height 21
select select "7"
select select "2025"
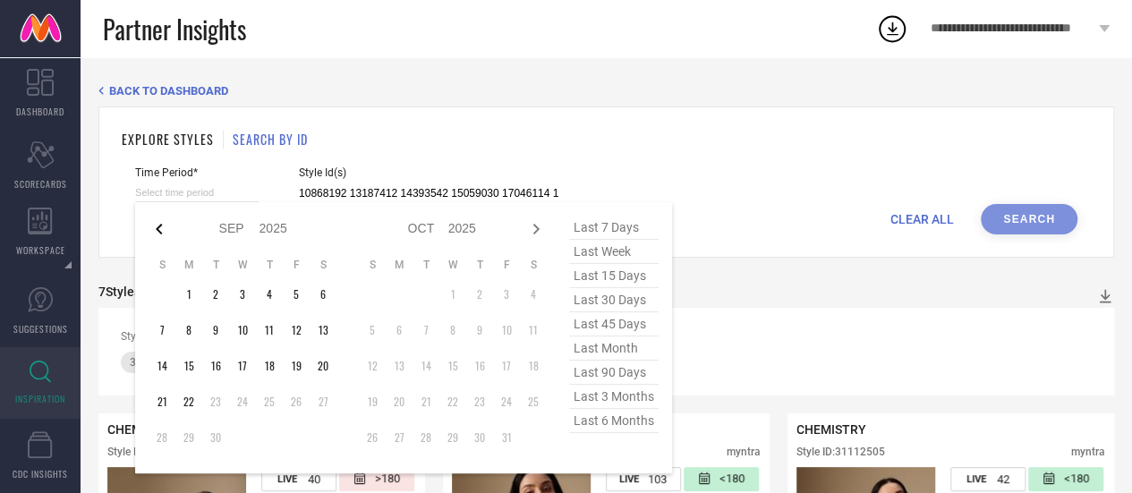
select select "8"
select select "2025"
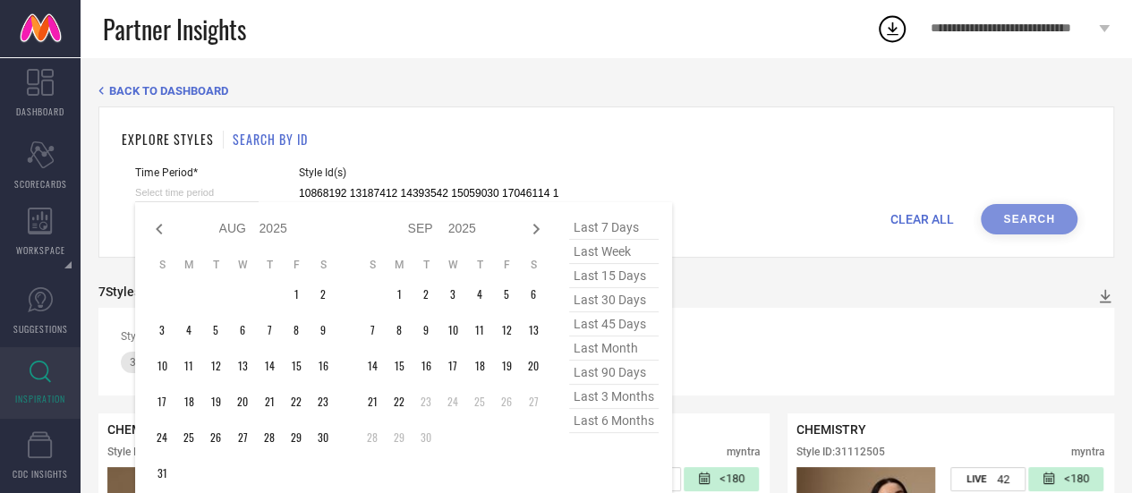
click at [152, 234] on icon at bounding box center [159, 228] width 21 height 21
select select "6"
select select "2025"
select select "7"
select select "2025"
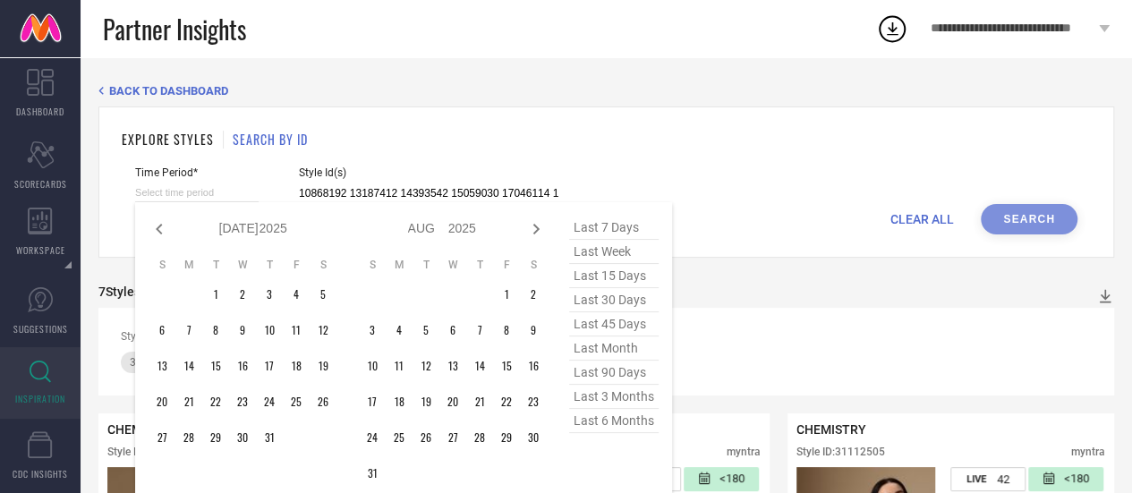
click at [152, 234] on icon at bounding box center [159, 228] width 21 height 21
select select "5"
select select "2025"
select select "6"
select select "2025"
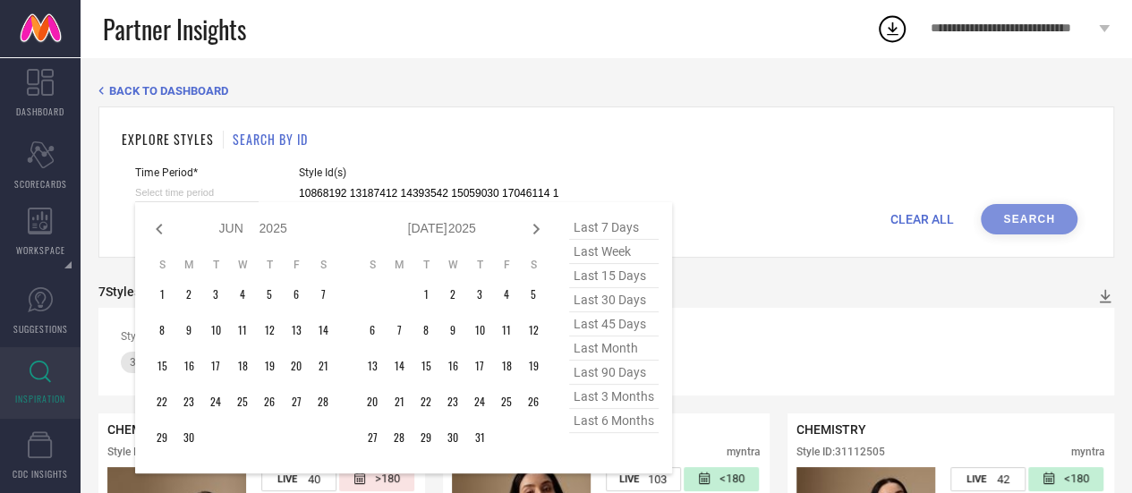
click at [152, 234] on icon at bounding box center [159, 228] width 21 height 21
select select "4"
select select "2025"
select select "5"
select select "2025"
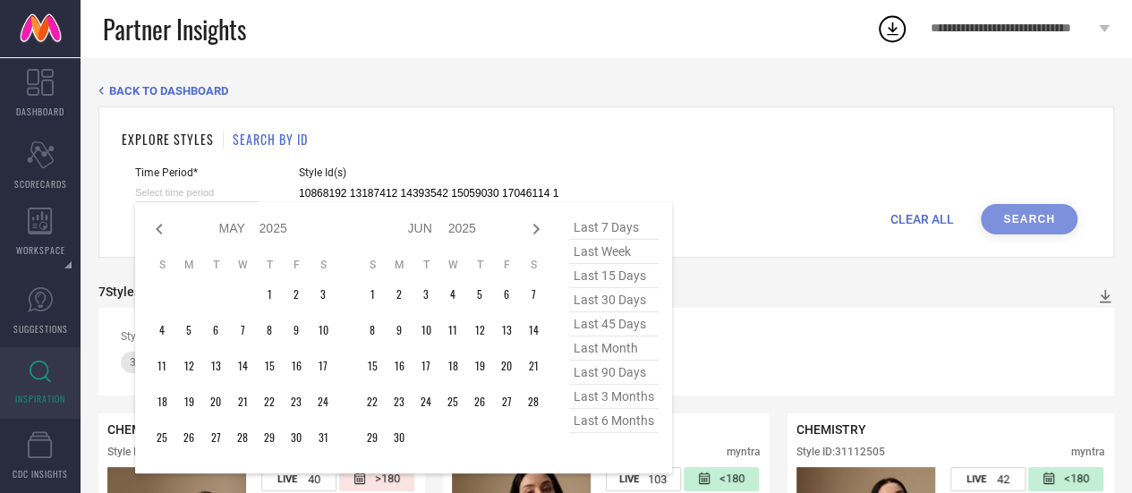
click at [152, 234] on icon at bounding box center [159, 228] width 21 height 21
select select "3"
select select "2025"
select select "4"
select select "2025"
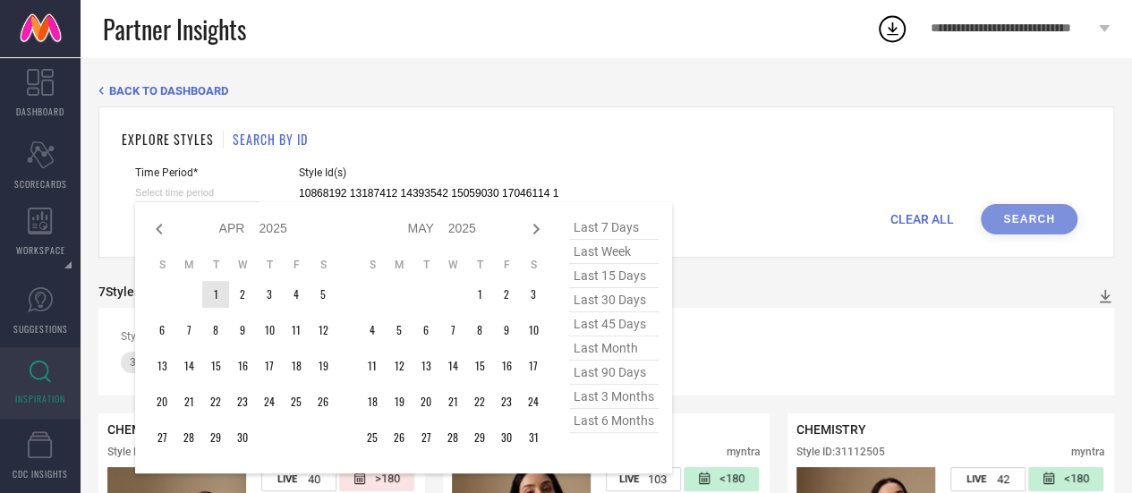
type input "After [DATE]"
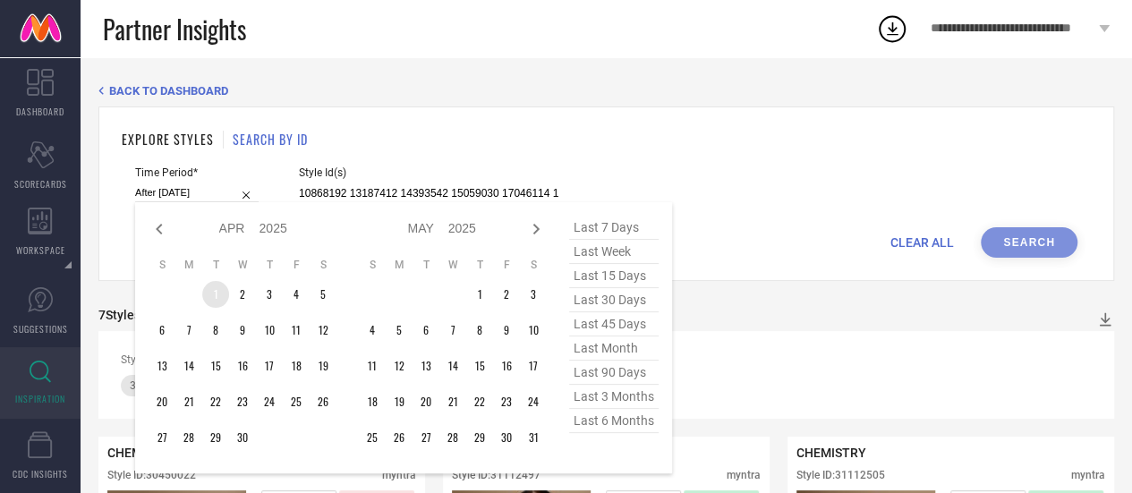
click at [208, 295] on td "1" at bounding box center [215, 294] width 27 height 27
click at [539, 228] on icon at bounding box center [535, 228] width 21 height 21
select select "4"
select select "2025"
select select "5"
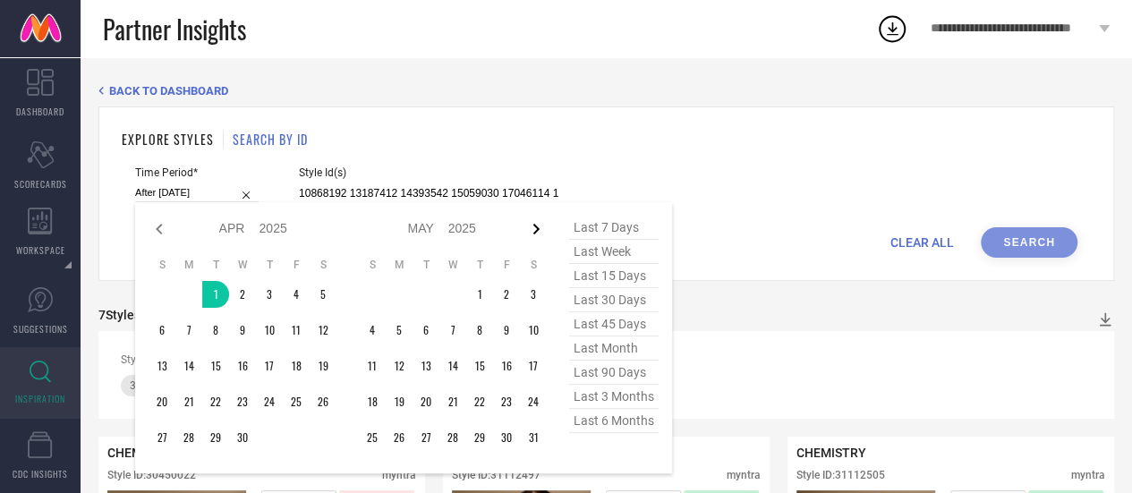
select select "2025"
click at [537, 220] on icon at bounding box center [535, 228] width 21 height 21
select select "5"
select select "2025"
select select "6"
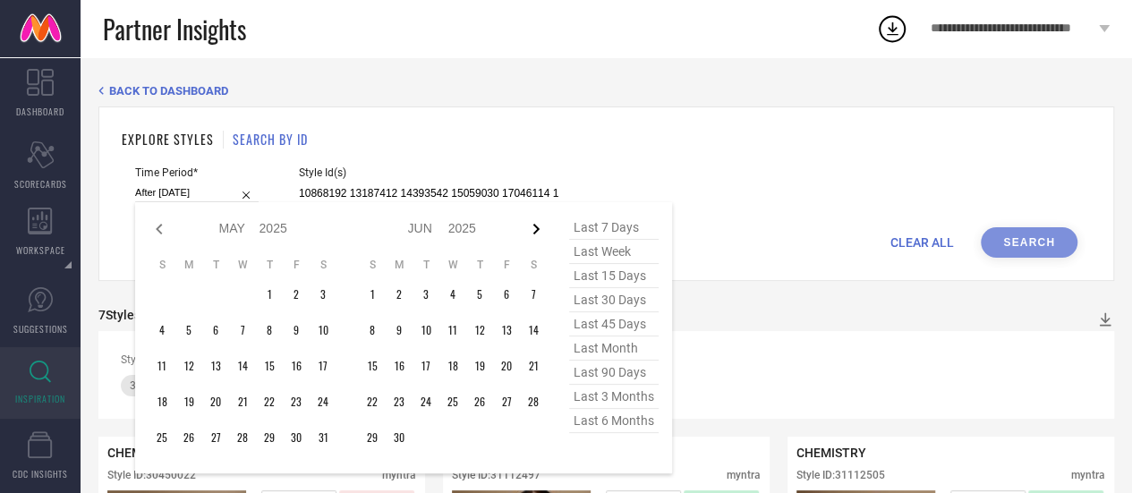
select select "2025"
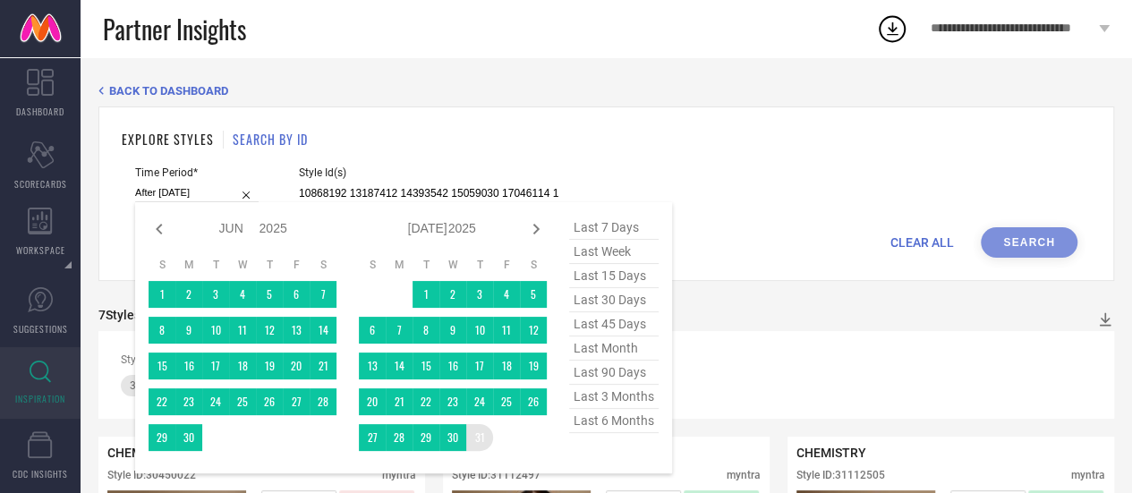
type input "[DATE] to [DATE]"
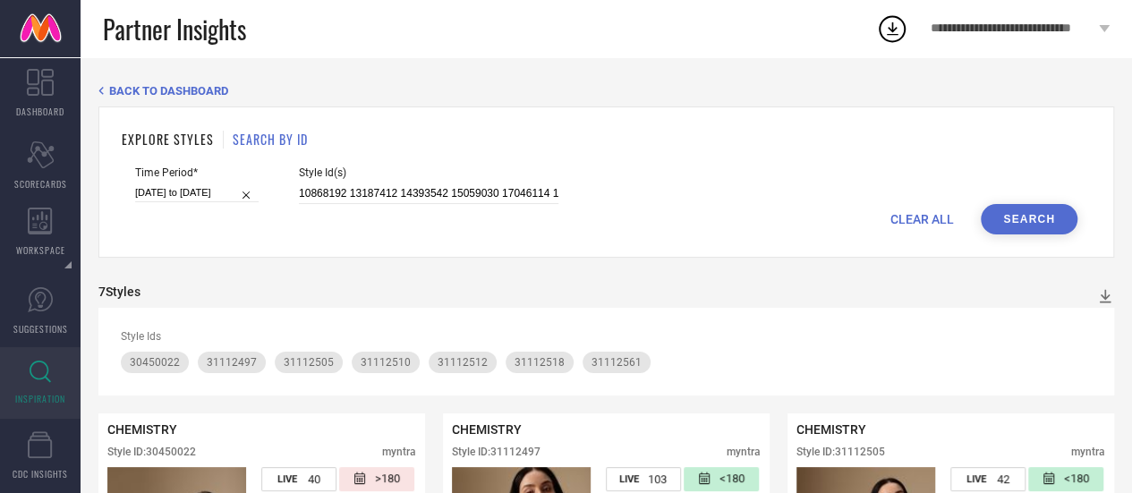
click at [1023, 229] on button "Search" at bounding box center [1029, 219] width 97 height 30
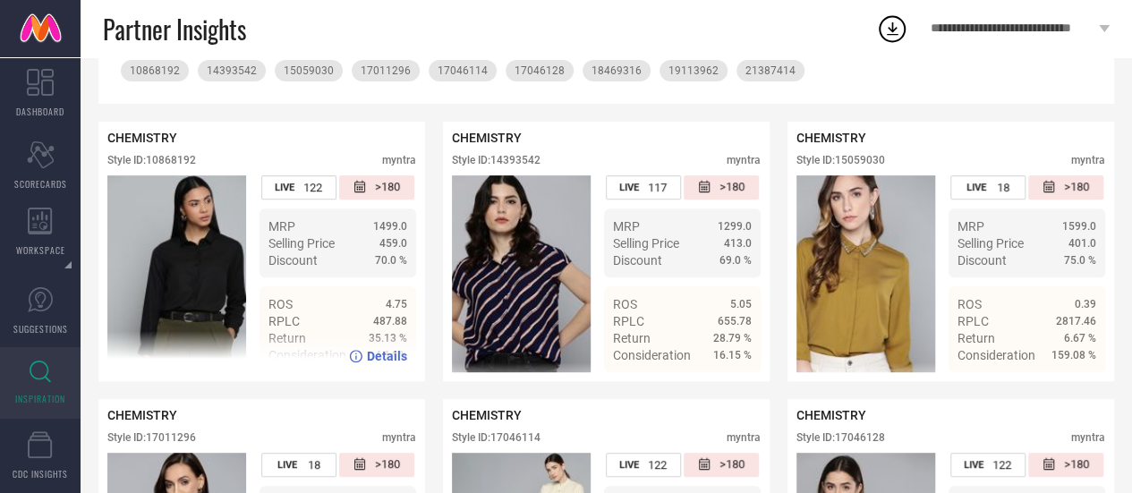
scroll to position [293, 0]
click at [176, 153] on div "CHEMISTRY Style ID: 10868192 myntra" at bounding box center [261, 152] width 309 height 45
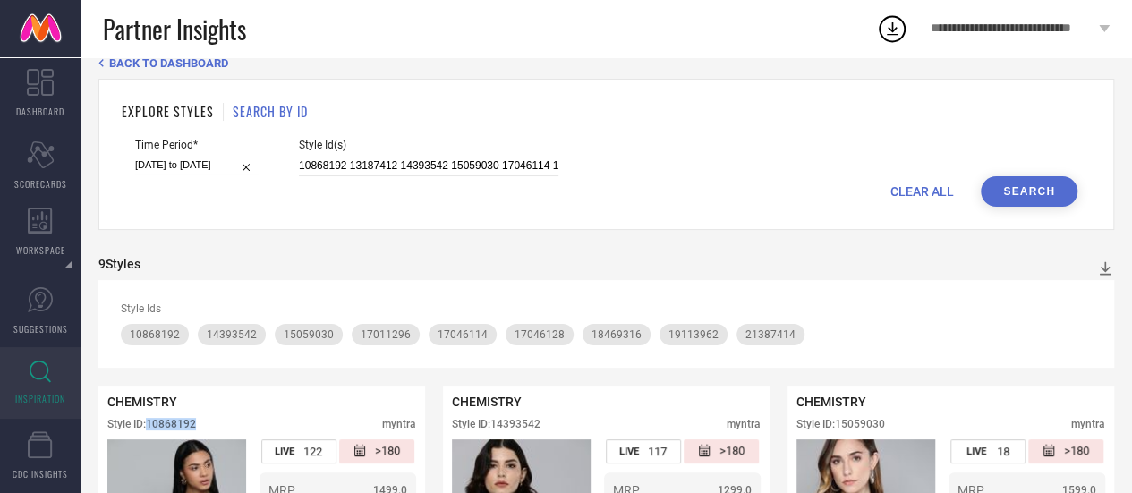
scroll to position [0, 0]
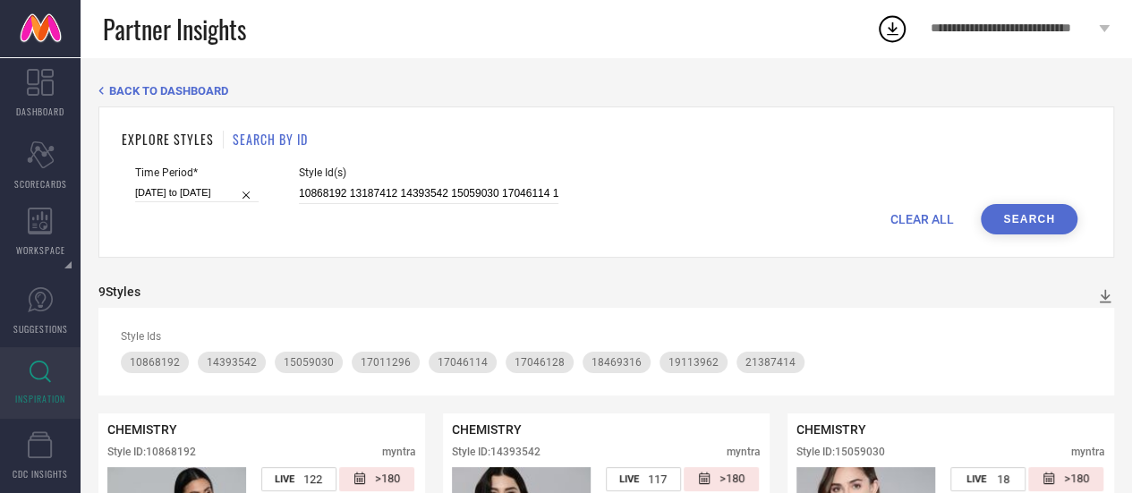
click at [920, 222] on span "CLEAR ALL" at bounding box center [922, 219] width 64 height 14
click at [443, 183] on div at bounding box center [429, 193] width 260 height 21
click at [437, 196] on input at bounding box center [429, 193] width 260 height 21
paste input "13187412"
type input "13187412"
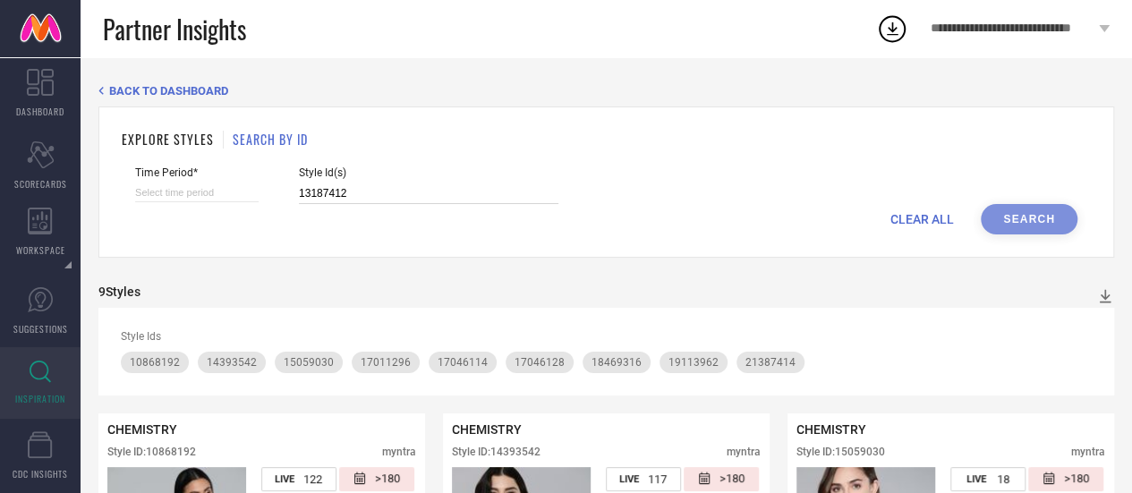
select select "8"
select select "2025"
select select "9"
select select "2025"
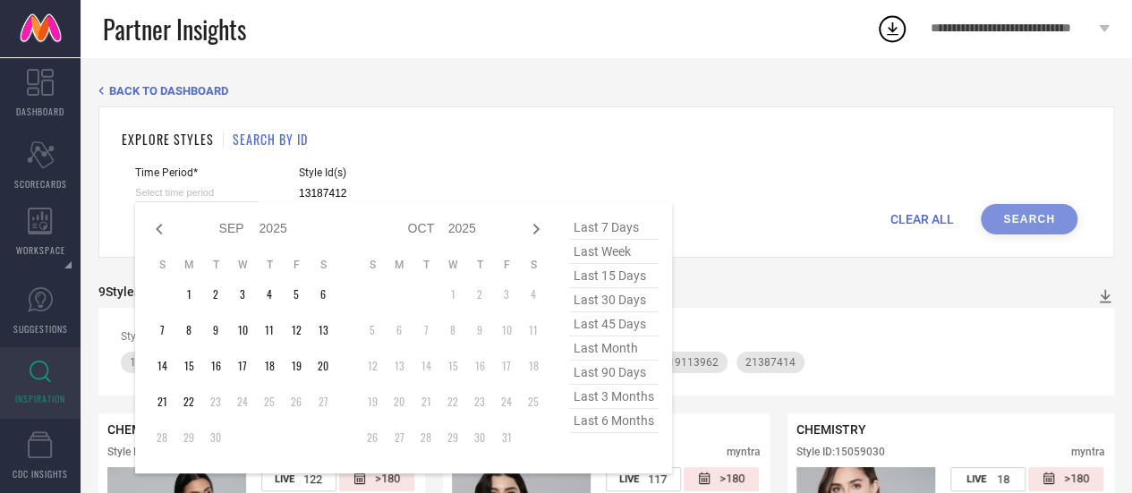
click at [172, 194] on input at bounding box center [197, 192] width 124 height 19
type input "13187412"
click at [630, 404] on span "last 3 months" at bounding box center [613, 397] width 89 height 24
type input "[DATE] to [DATE]"
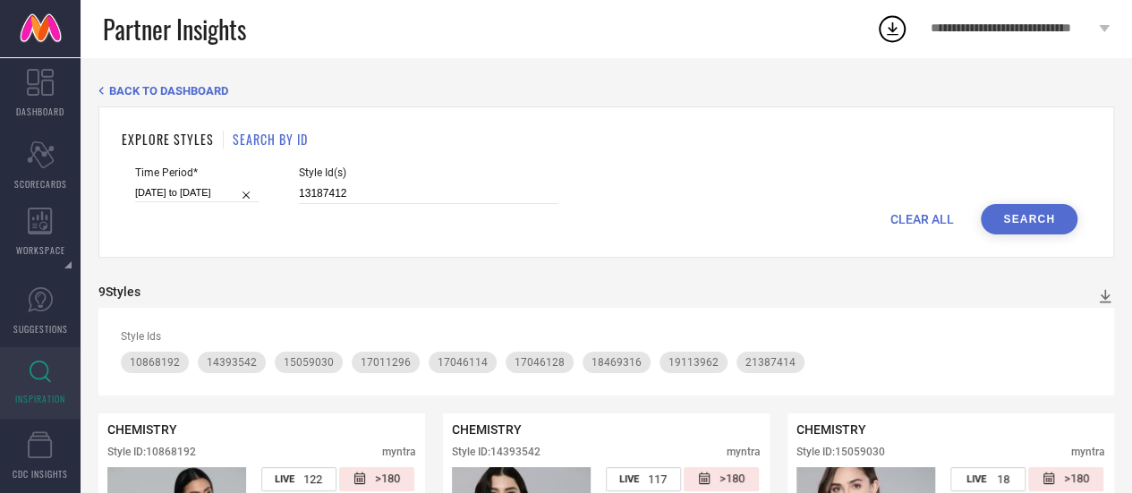
click at [1049, 222] on button "Search" at bounding box center [1029, 219] width 97 height 30
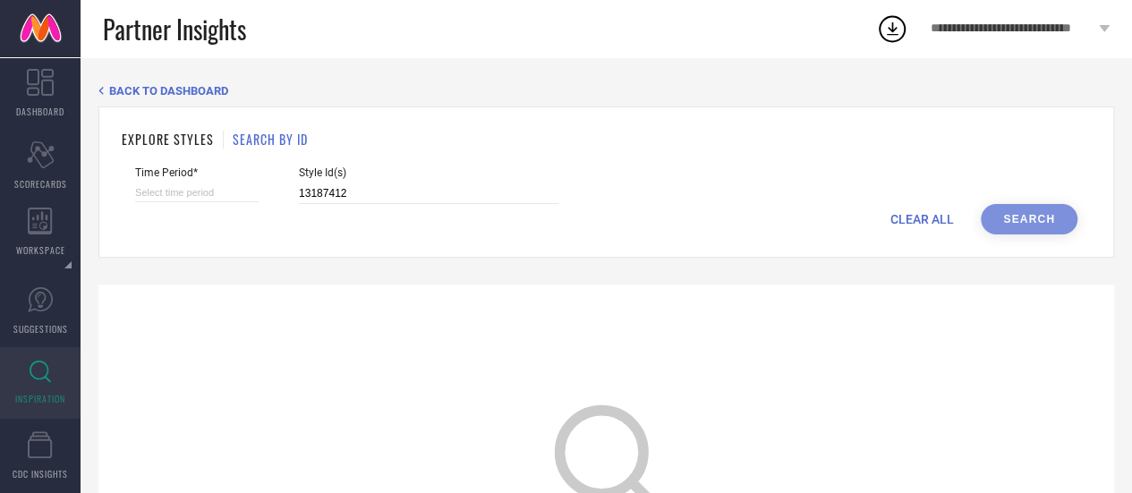
select select "8"
select select "2025"
select select "9"
select select "2025"
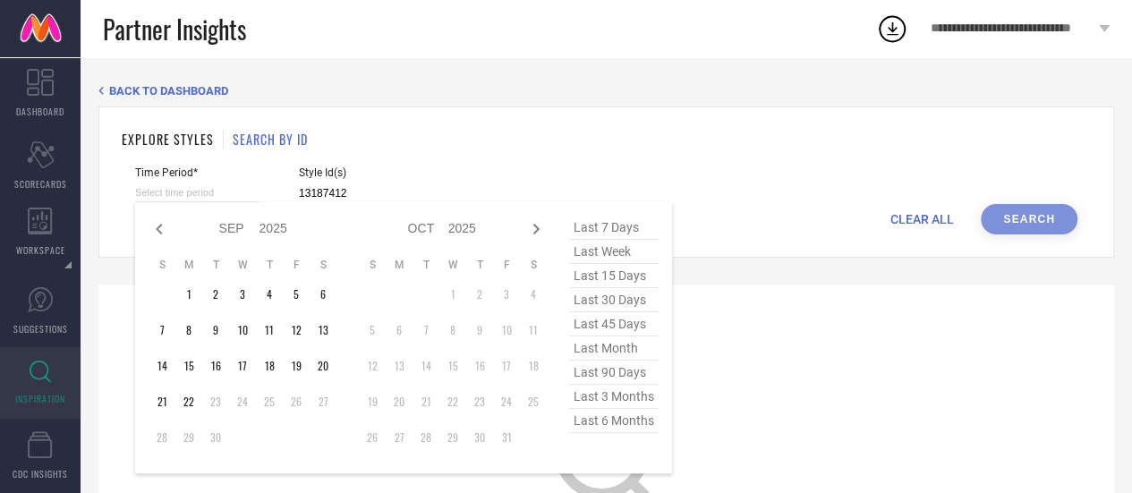
click at [218, 194] on input at bounding box center [197, 192] width 124 height 19
click at [634, 429] on span "last 6 months" at bounding box center [613, 421] width 89 height 24
type input "[DATE] to [DATE]"
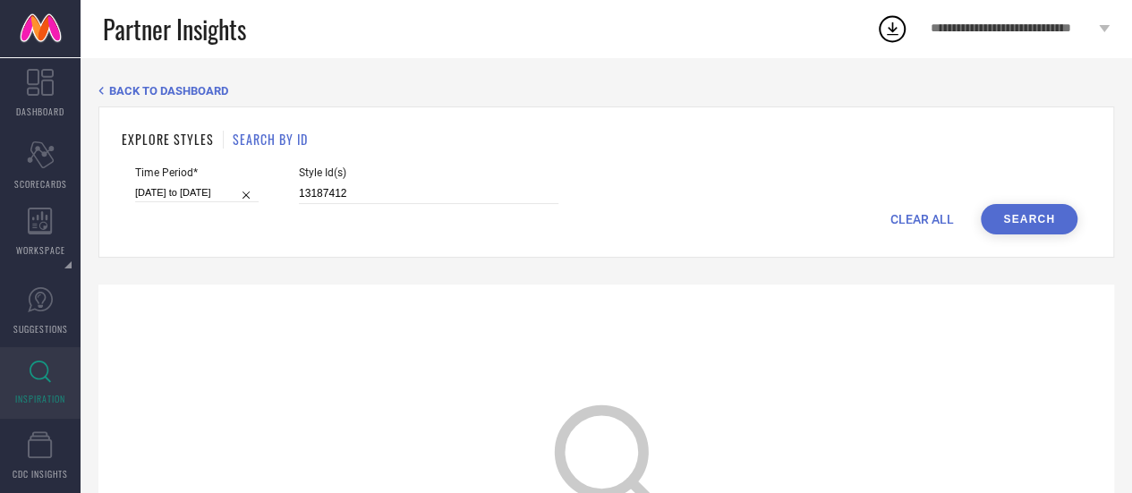
click at [1034, 233] on button "Search" at bounding box center [1029, 219] width 97 height 30
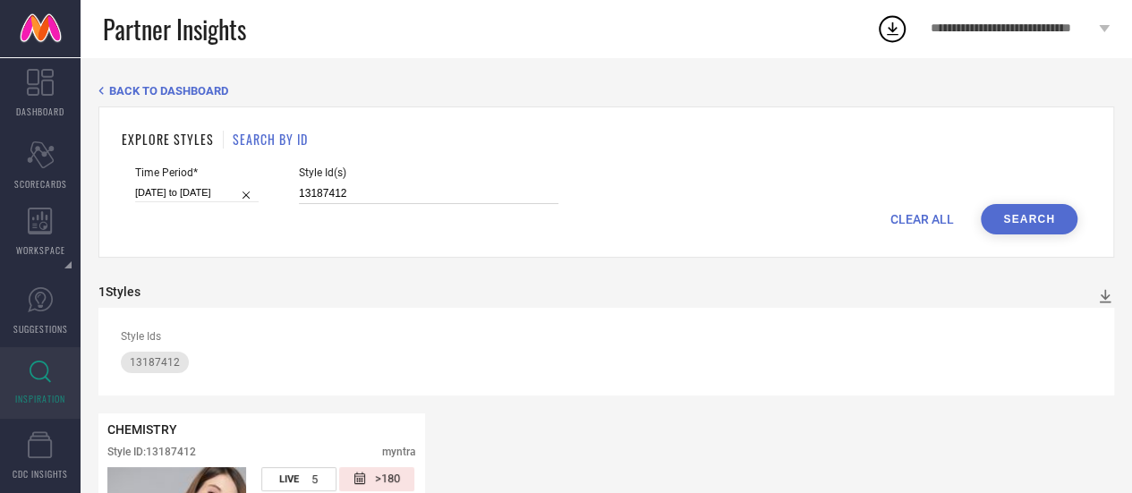
click at [375, 198] on input "13187412" at bounding box center [429, 193] width 260 height 21
type input "1"
paste input "8317561 8506567 29035156 31614121"
type input "8317561 8506567 29035156 31614121"
click at [1038, 226] on button "Search" at bounding box center [1029, 219] width 97 height 30
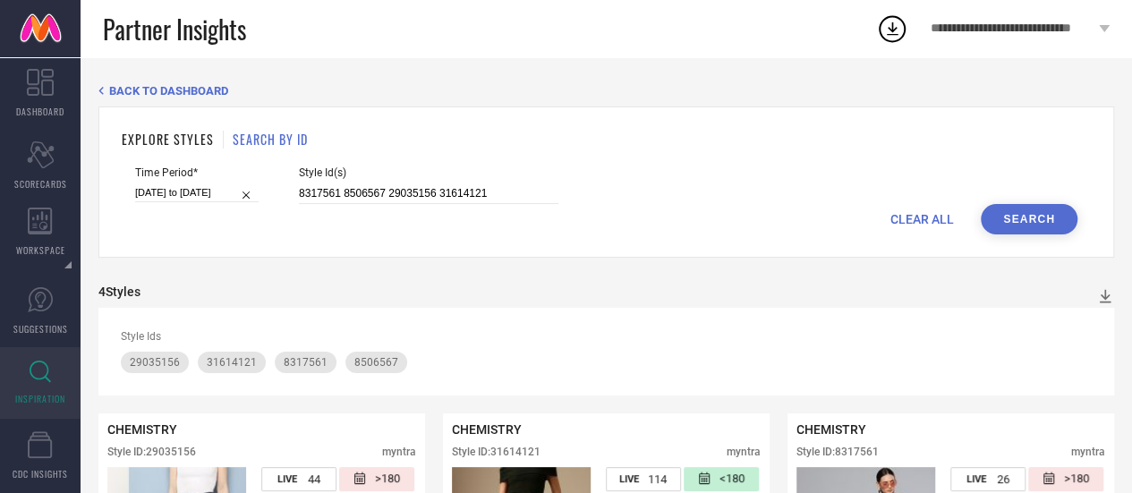
click at [920, 219] on span "CLEAR ALL" at bounding box center [922, 219] width 64 height 14
click at [435, 184] on div "Style Id(s)" at bounding box center [429, 185] width 260 height 38
click at [435, 184] on input at bounding box center [429, 193] width 260 height 21
paste input "31112959"
type input "31112959"
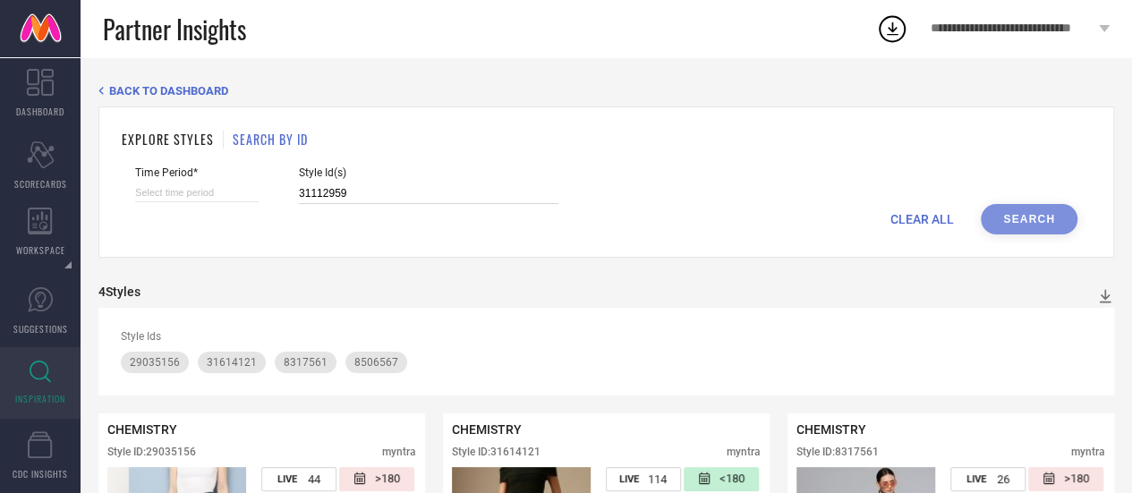
select select "8"
select select "2025"
select select "9"
select select "2025"
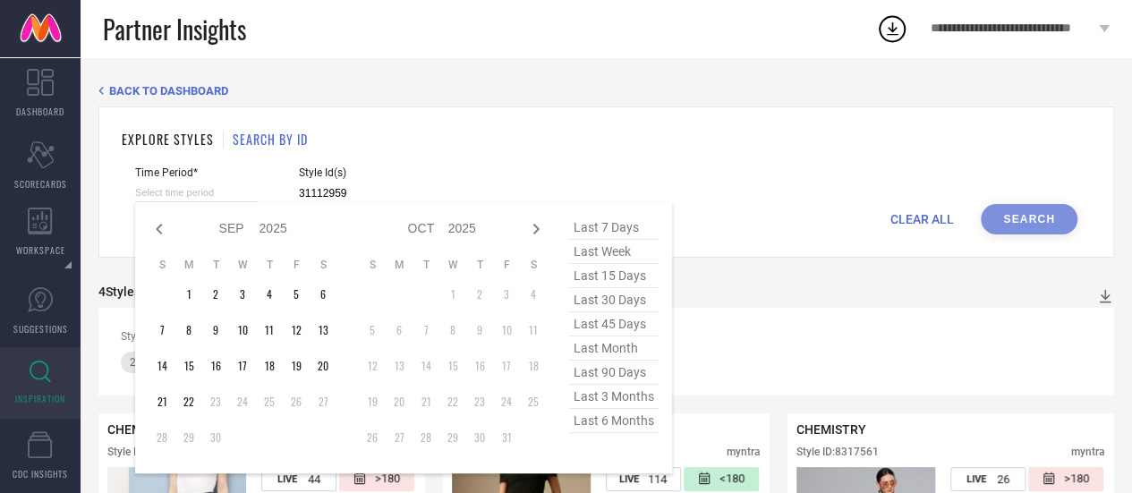
click at [179, 194] on input at bounding box center [197, 192] width 124 height 19
type input "31112959"
click at [626, 430] on span "last 6 months" at bounding box center [613, 421] width 89 height 24
type input "[DATE] to [DATE]"
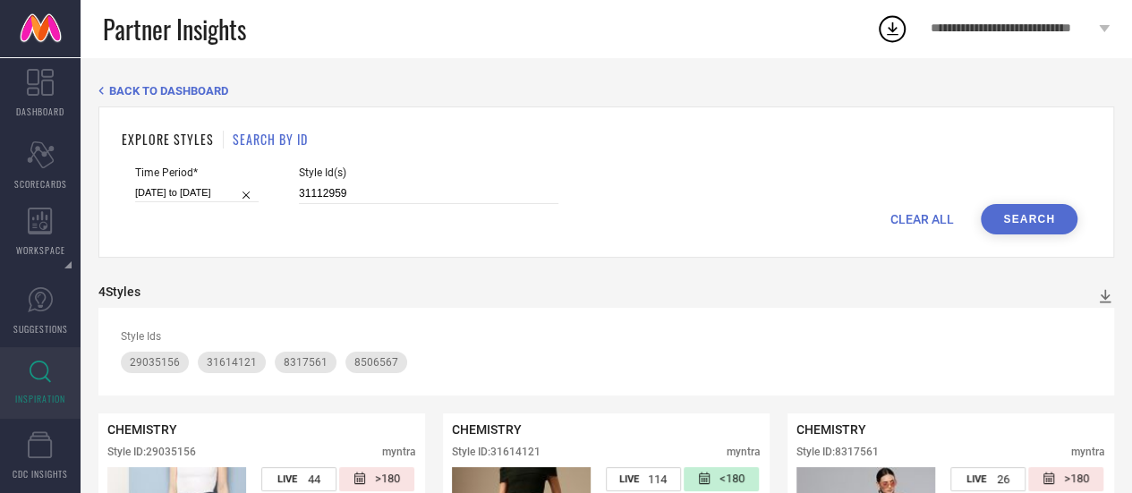
click at [1035, 214] on button "Search" at bounding box center [1029, 219] width 97 height 30
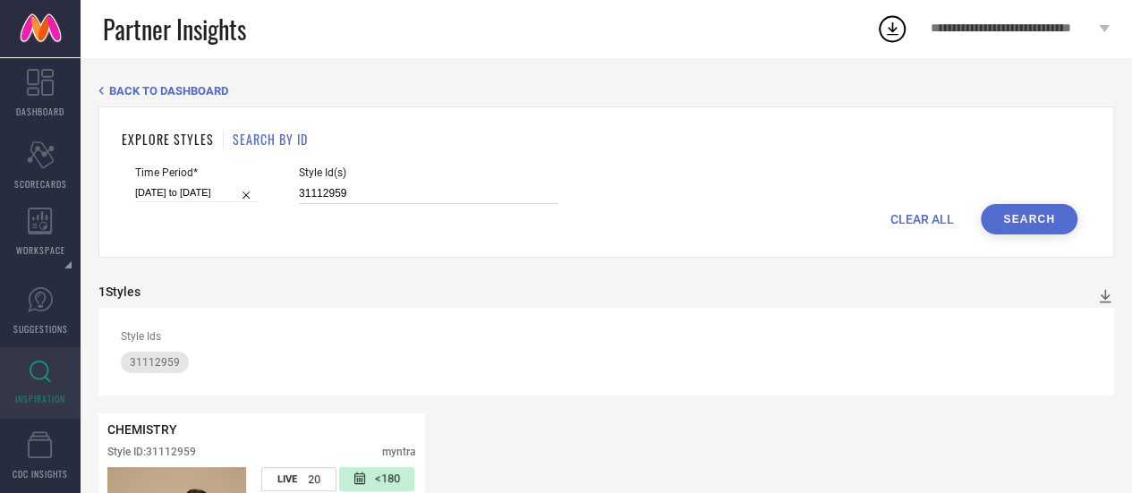
click at [345, 190] on input "31112959" at bounding box center [429, 193] width 260 height 21
type input "31112979"
click at [1006, 230] on button "Search" at bounding box center [1029, 219] width 97 height 30
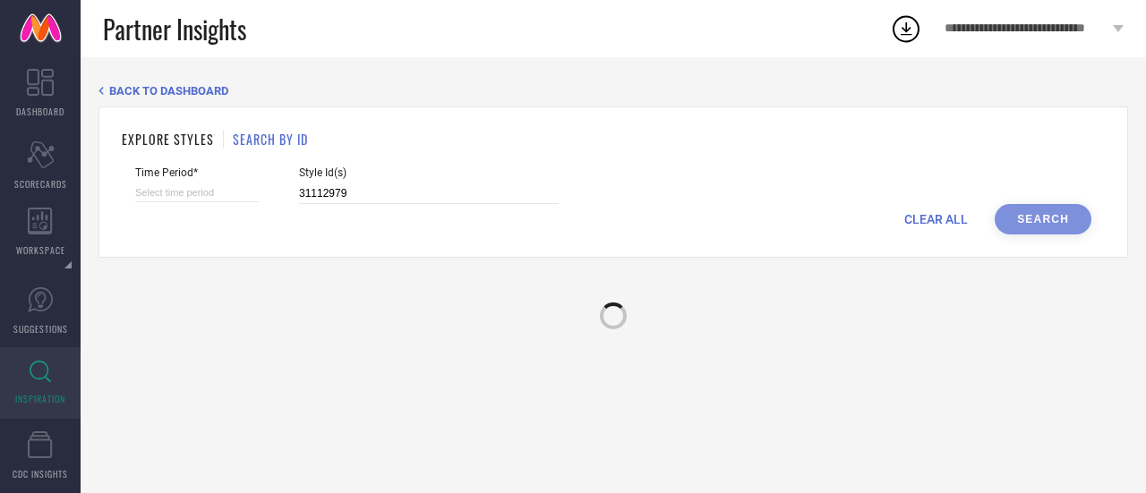
select select "8"
select select "2025"
select select "9"
select select "2025"
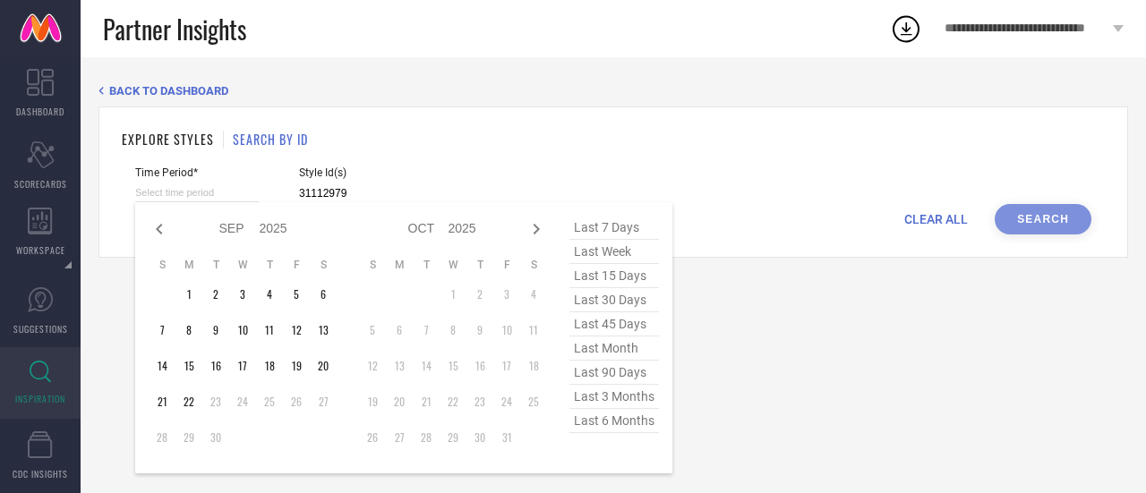
click at [236, 192] on input at bounding box center [197, 192] width 124 height 19
click at [623, 432] on span "last 6 months" at bounding box center [613, 421] width 89 height 24
type input "[DATE] to [DATE]"
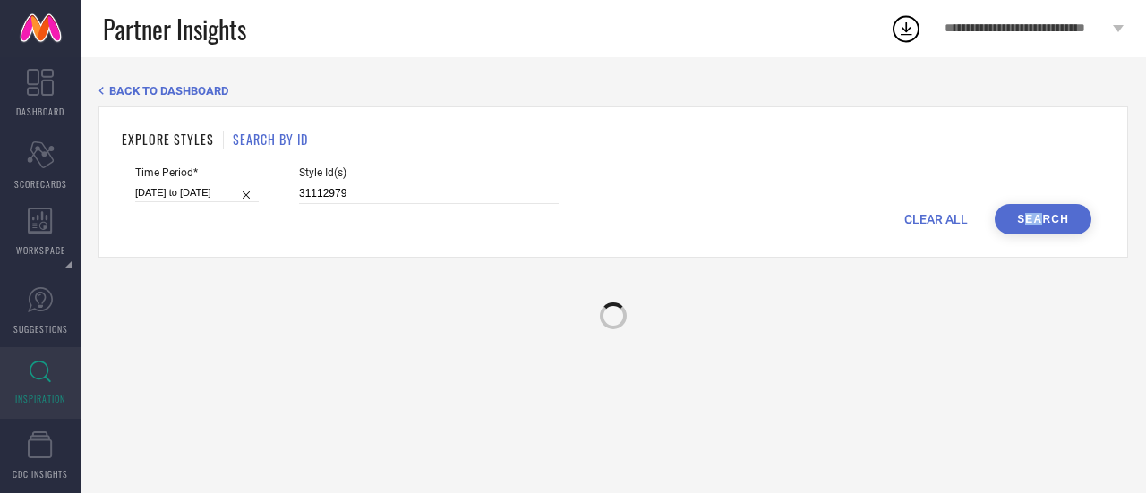
drag, startPoint x: 1021, startPoint y: 237, endPoint x: 1060, endPoint y: 209, distance: 48.0
click at [1060, 209] on div "EXPLORE STYLES SEARCH BY ID Time Period* [DATE] to [DATE] Style Id(s) 31112979 …" at bounding box center [612, 181] width 1029 height 151
click at [1060, 209] on button "Search" at bounding box center [1042, 219] width 97 height 30
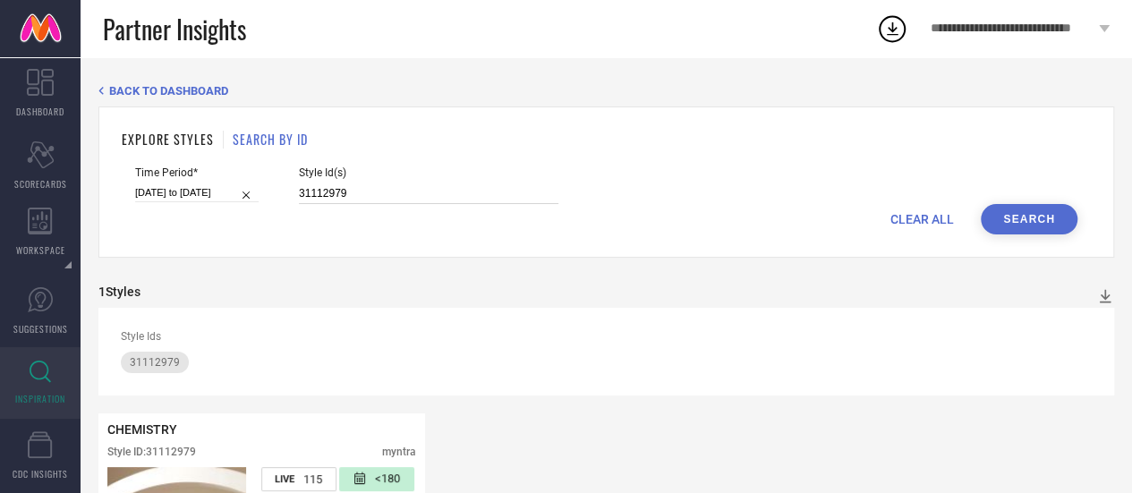
click at [357, 201] on input "31112979" at bounding box center [429, 193] width 260 height 21
type input "3"
paste input "17046110"
type input "17046110"
select select "8"
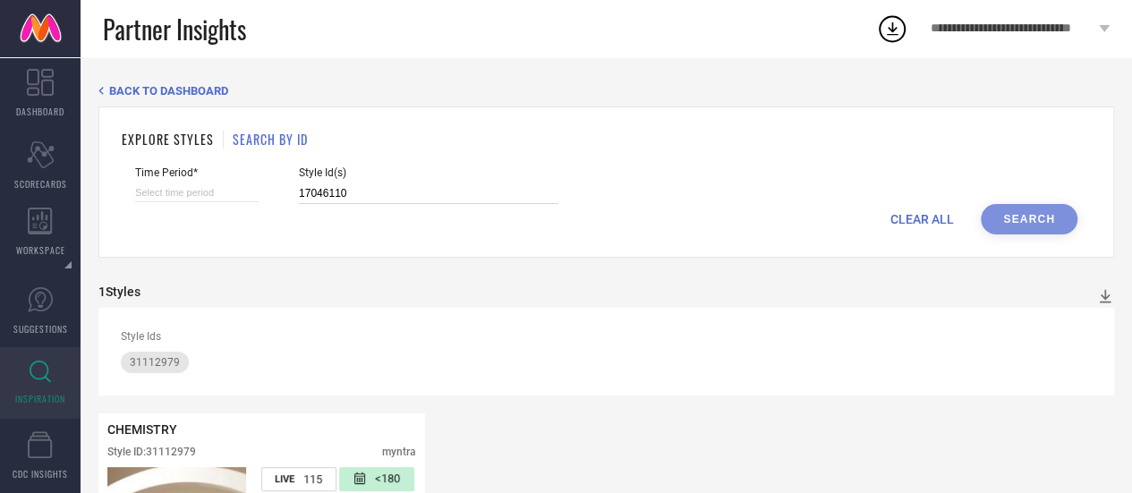
select select "2025"
select select "9"
select select "2025"
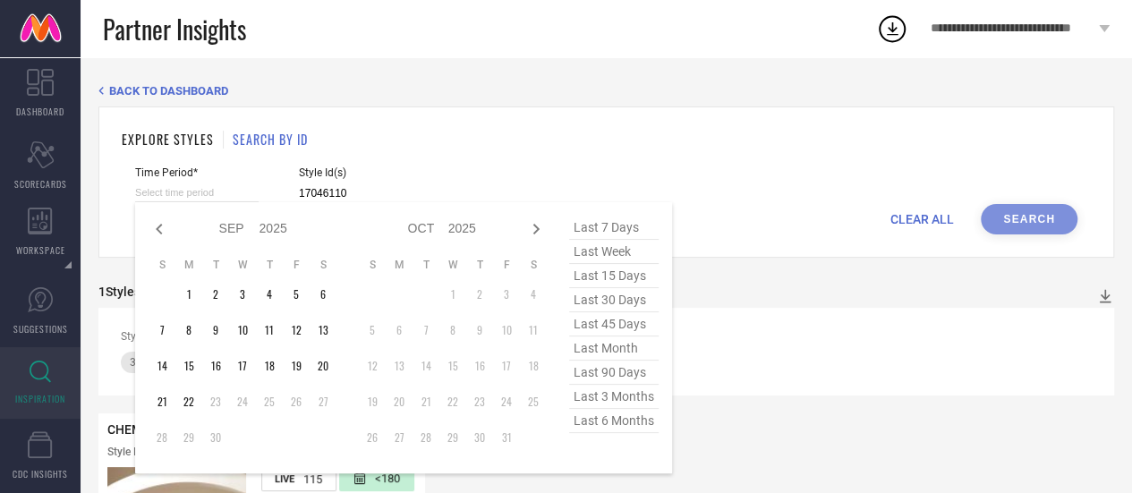
click at [220, 191] on input at bounding box center [197, 192] width 124 height 19
type input "17046110"
click at [648, 420] on span "last 6 months" at bounding box center [613, 421] width 89 height 24
type input "[DATE] to [DATE]"
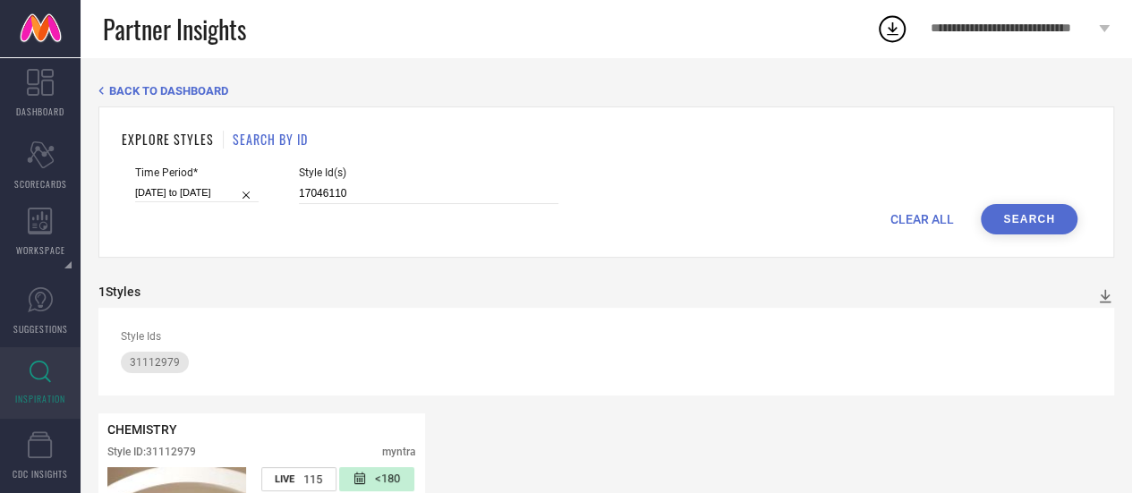
click at [1021, 219] on button "Search" at bounding box center [1029, 219] width 97 height 30
click at [352, 192] on input "17046110" at bounding box center [429, 193] width 260 height 21
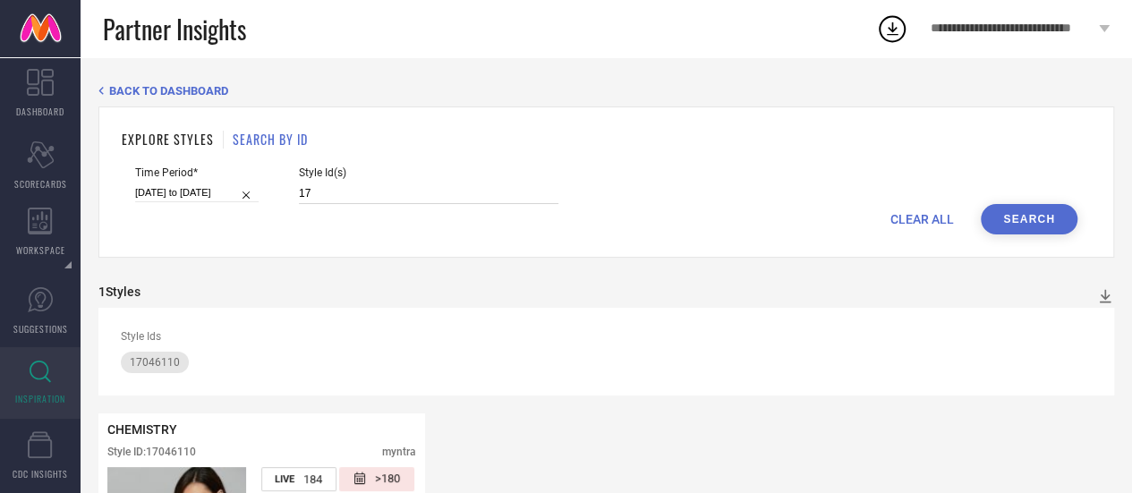
type input "1"
paste input "27161944"
type input "27161944"
select select "8"
select select "2025"
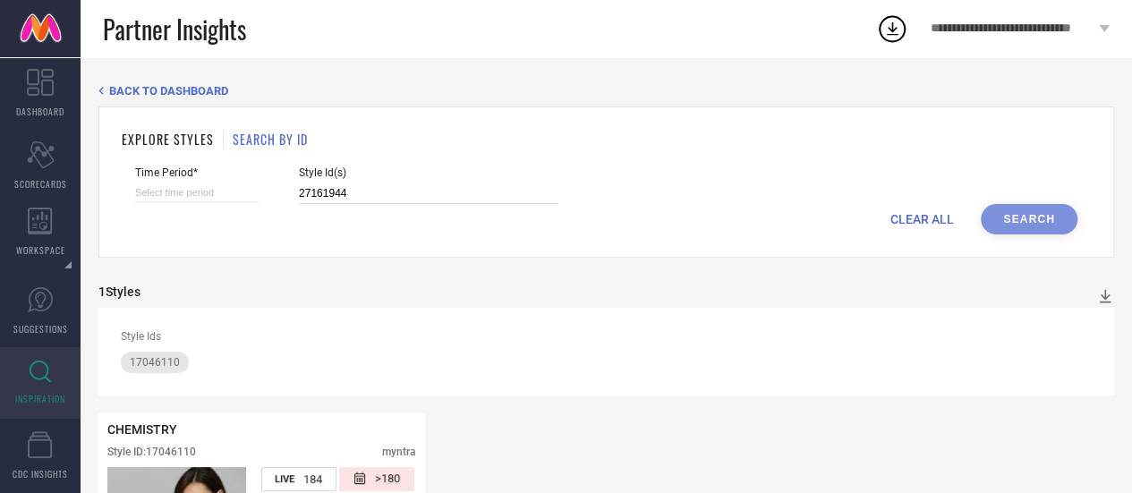
select select "9"
select select "2025"
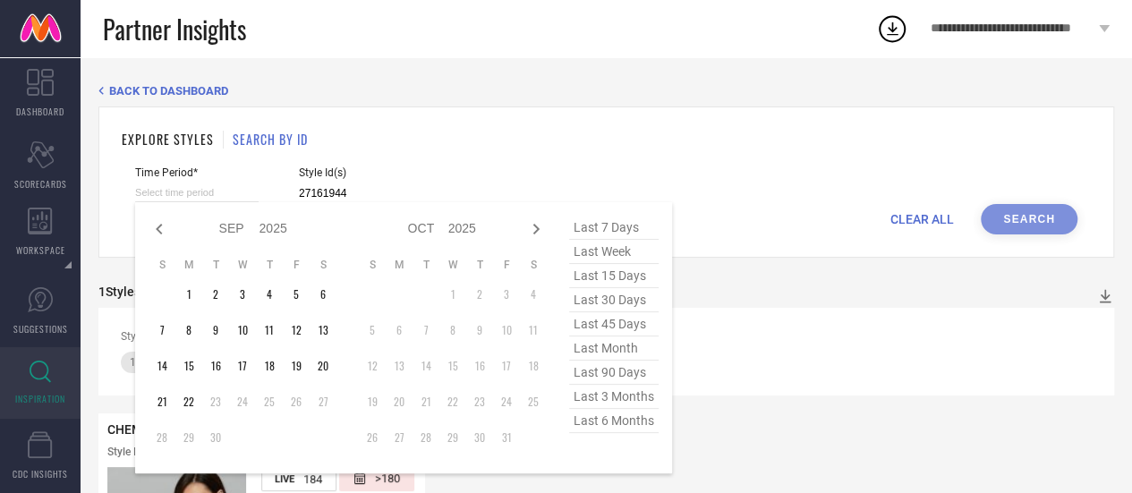
click at [211, 183] on input at bounding box center [197, 192] width 124 height 19
type input "27161944"
click at [603, 433] on span "last 6 months" at bounding box center [613, 421] width 89 height 24
type input "[DATE] to [DATE]"
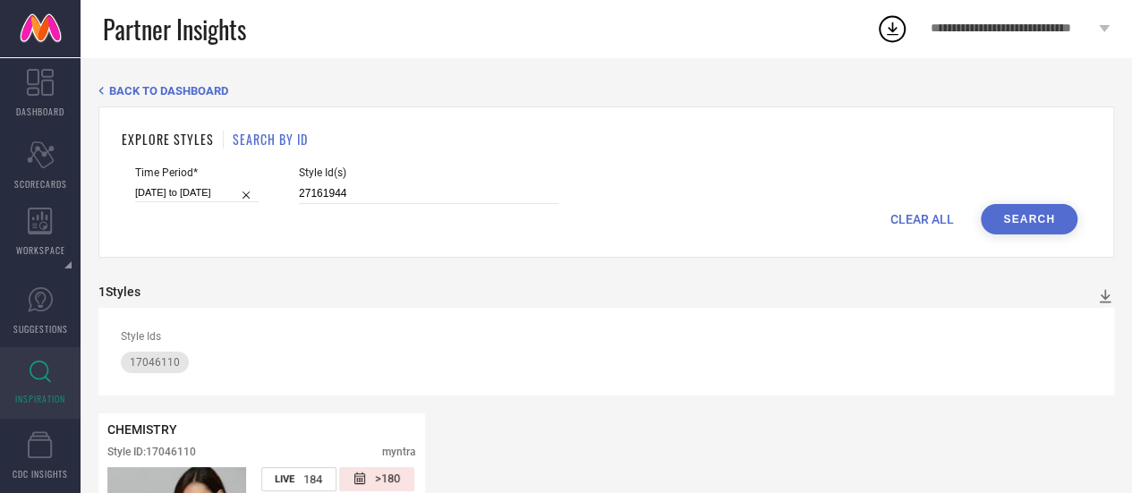
click at [995, 226] on button "Search" at bounding box center [1029, 219] width 97 height 30
click at [356, 204] on input "27161944" at bounding box center [429, 193] width 260 height 21
type input "2"
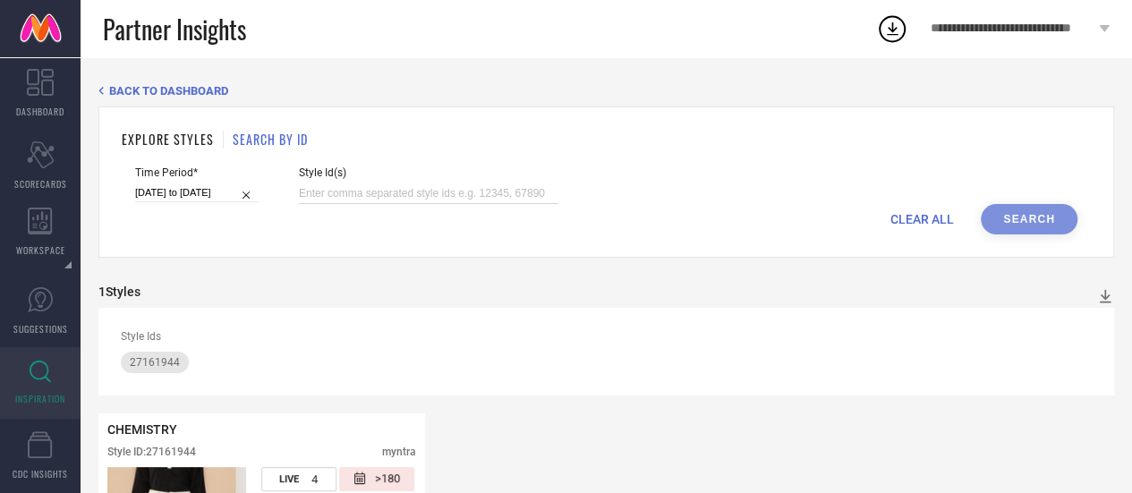
paste input "21387282 21398208 21594944 21595110 28080694 31112519 31112552 12645740"
type input "21387282 21398208 21594944 21595110 28080694 31112519 31112552 12645740"
select select "8"
select select "2025"
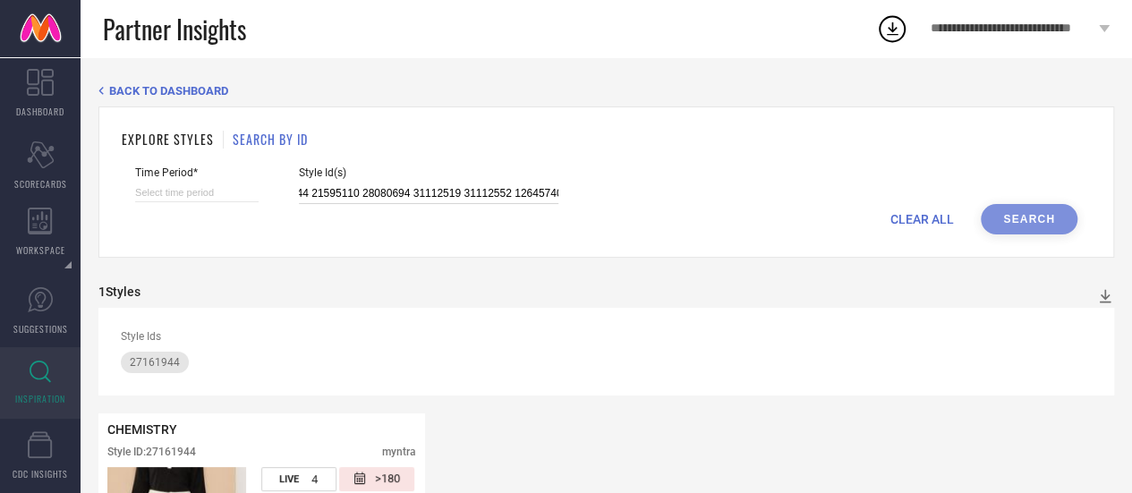
select select "9"
select select "2025"
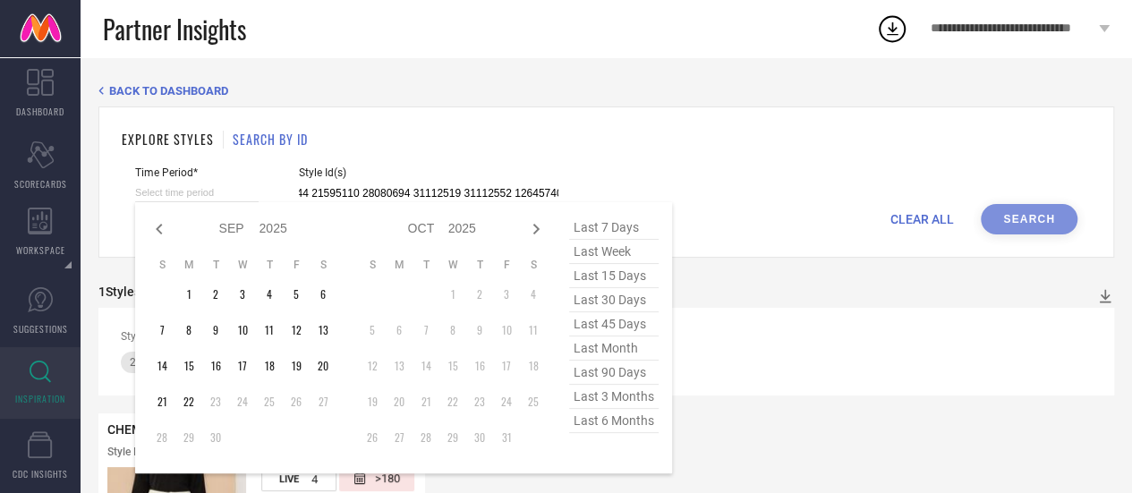
drag, startPoint x: 211, startPoint y: 195, endPoint x: 603, endPoint y: 422, distance: 452.7
click at [259, 202] on div "Jan Feb Mar Apr May Jun [DATE] Aug Sep Oct Nov [DATE] 2016 2017 2018 2019 2020 …" at bounding box center [197, 192] width 124 height 19
type input "21387282 21398208 21594944 21595110 28080694 31112519 31112552 12645740"
click at [603, 422] on span "last 6 months" at bounding box center [613, 421] width 89 height 24
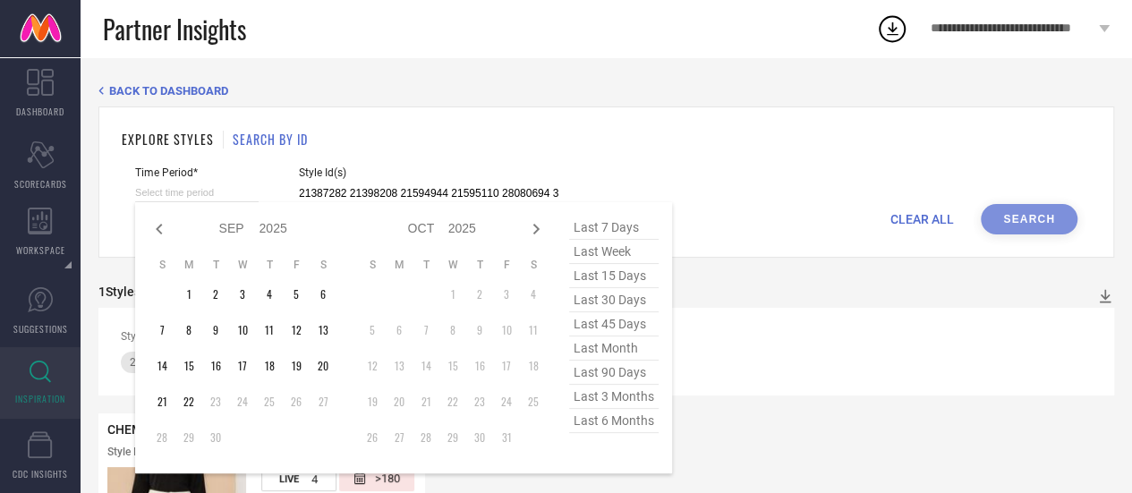
type input "[DATE] to [DATE]"
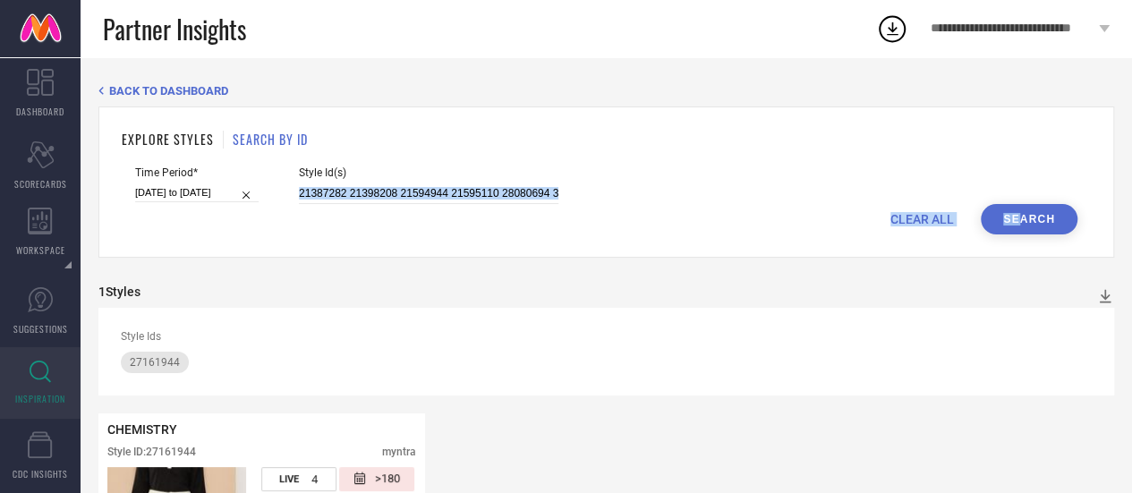
drag, startPoint x: 1024, startPoint y: 253, endPoint x: 1034, endPoint y: 173, distance: 81.1
click at [1034, 173] on div "EXPLORE STYLES SEARCH BY ID Time Period* [DATE] to [DATE] Style Id(s) 21387282 …" at bounding box center [606, 181] width 1016 height 151
click at [1032, 221] on button "Search" at bounding box center [1029, 219] width 97 height 30
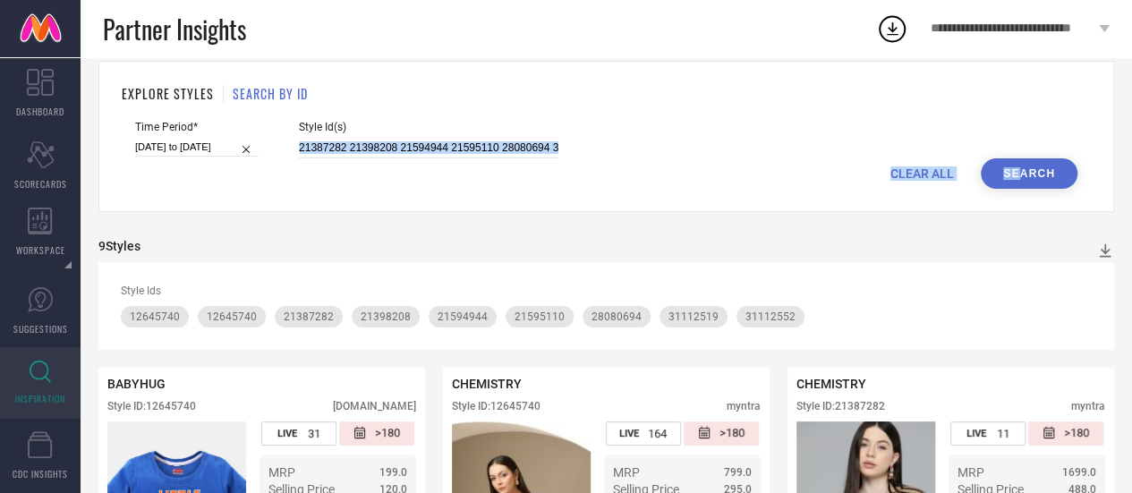
scroll to position [43, 0]
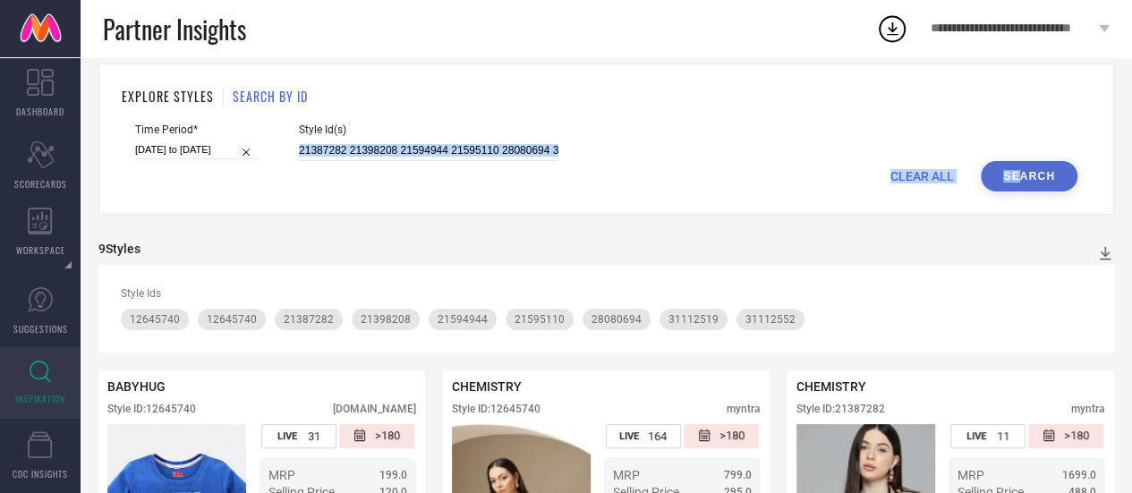
click at [895, 187] on div "CLEAR ALL Search" at bounding box center [606, 176] width 942 height 30
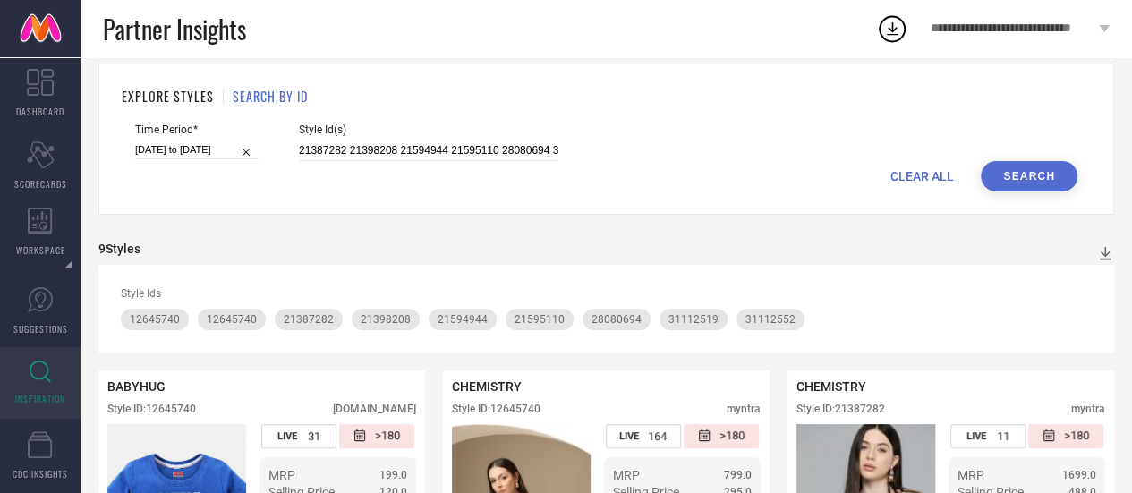
click at [915, 178] on span "CLEAR ALL" at bounding box center [922, 176] width 64 height 14
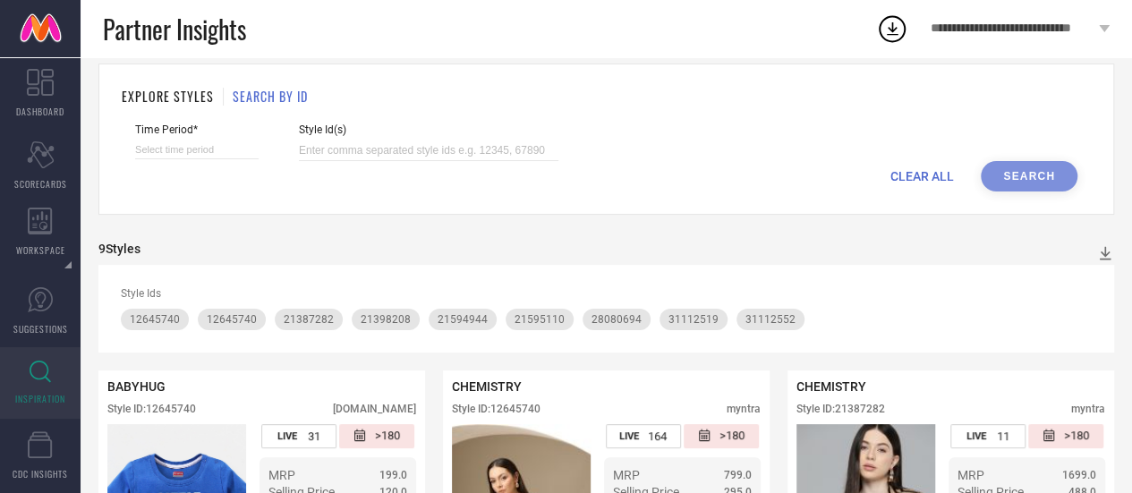
click at [564, 146] on div "Time Period* Style Id(s)" at bounding box center [606, 143] width 942 height 38
click at [539, 147] on input at bounding box center [429, 151] width 260 height 21
paste input "17046102 20615348 23111634 23497656 26461928 31101807"
type input "17046102 20615348 23111634 23497656 26461928 31101807"
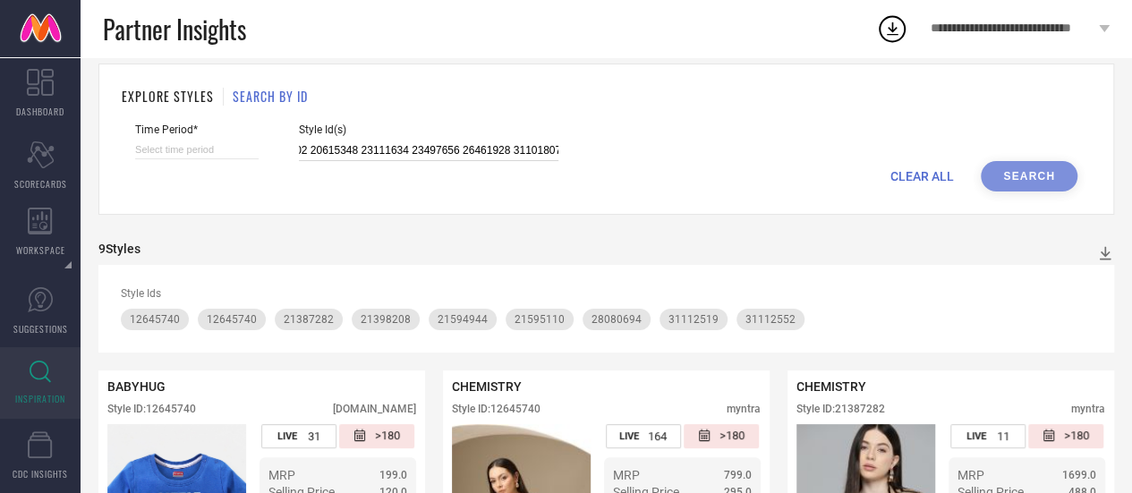
select select "8"
select select "2025"
select select "9"
select select "2025"
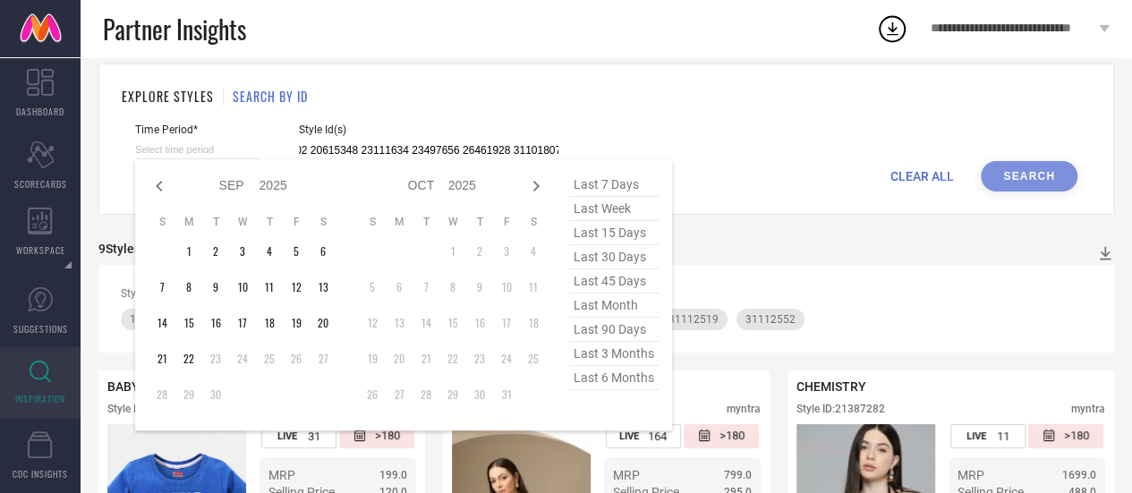
click at [181, 158] on input at bounding box center [197, 150] width 124 height 19
type input "17046102 20615348 23111634 23497656 26461928 31101807"
click at [618, 384] on span "last 6 months" at bounding box center [613, 378] width 89 height 24
type input "[DATE] to [DATE]"
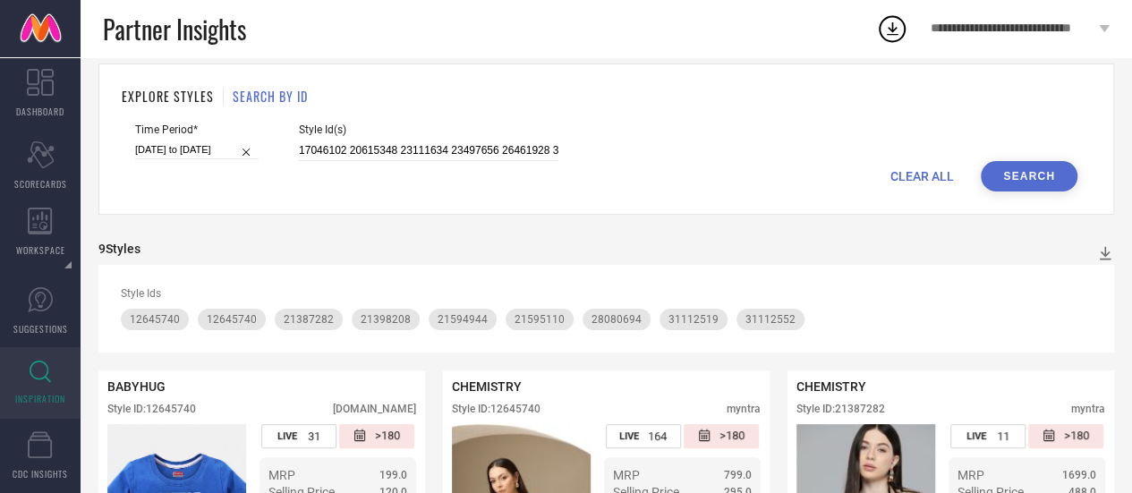
click at [1025, 180] on button "Search" at bounding box center [1029, 176] width 97 height 30
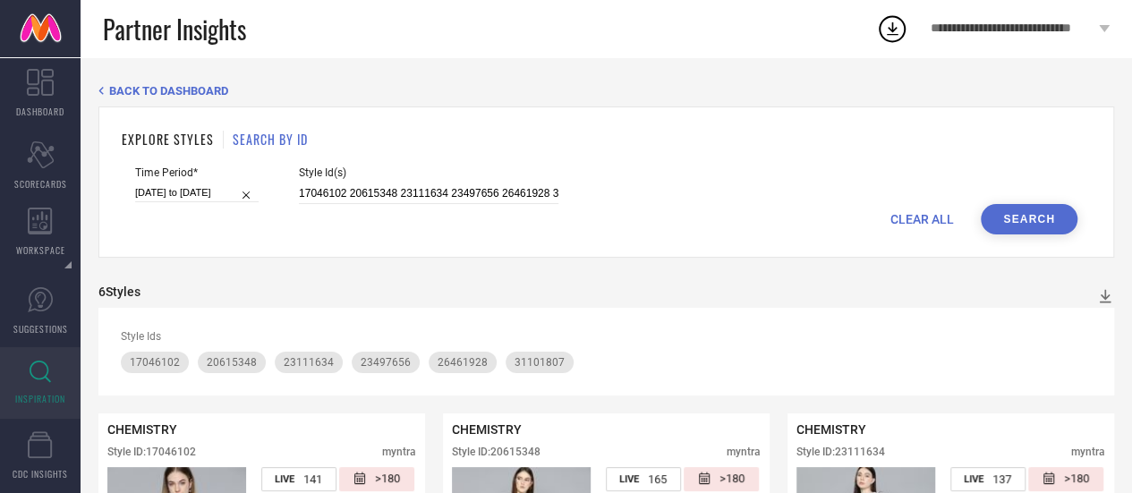
click at [934, 217] on span "CLEAR ALL" at bounding box center [922, 219] width 64 height 14
click at [439, 190] on input at bounding box center [429, 193] width 260 height 21
paste input "23111610 18185838 23111680 23497650 23497646 31451472 18185874 20615376 2349763…"
type input "23111610 18185838 23111680 23497650 23497646 31451472 18185874 20615376 2349763…"
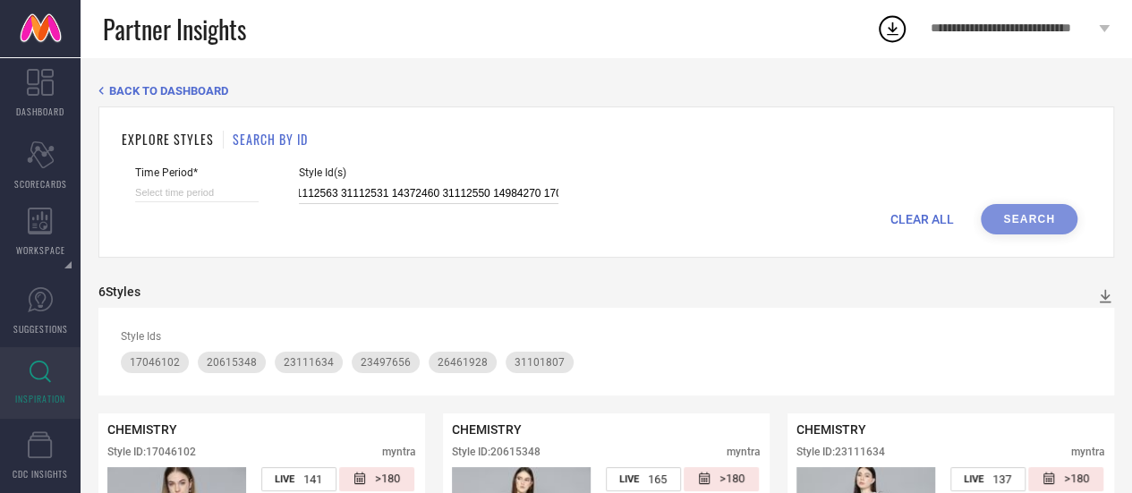
select select "8"
select select "2025"
select select "9"
select select "2025"
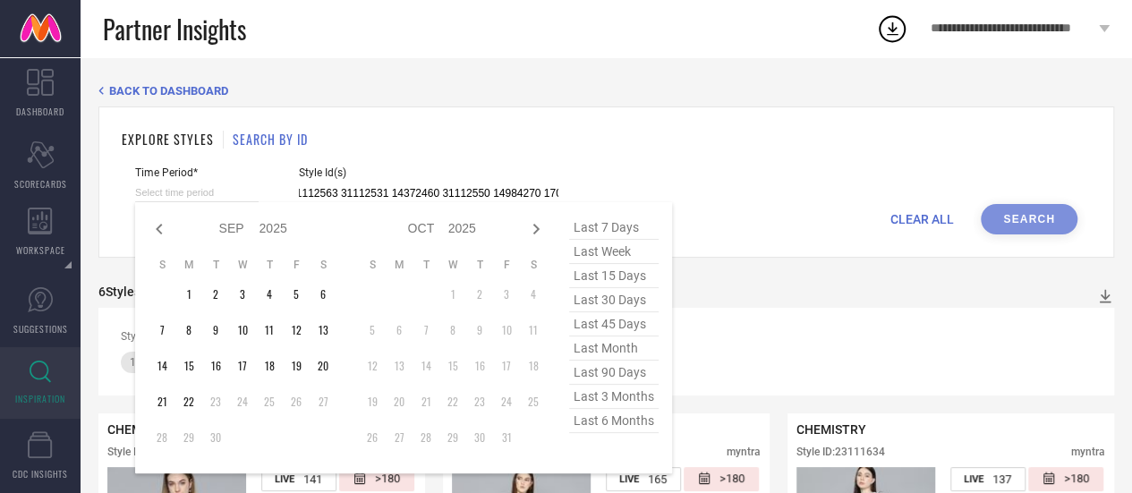
click at [172, 196] on input at bounding box center [197, 192] width 124 height 19
type input "23111610 18185838 23111680 23497650 23497646 31451472 18185874 20615376 2349763…"
click at [614, 429] on span "last 6 months" at bounding box center [613, 421] width 89 height 24
type input "[DATE] to [DATE]"
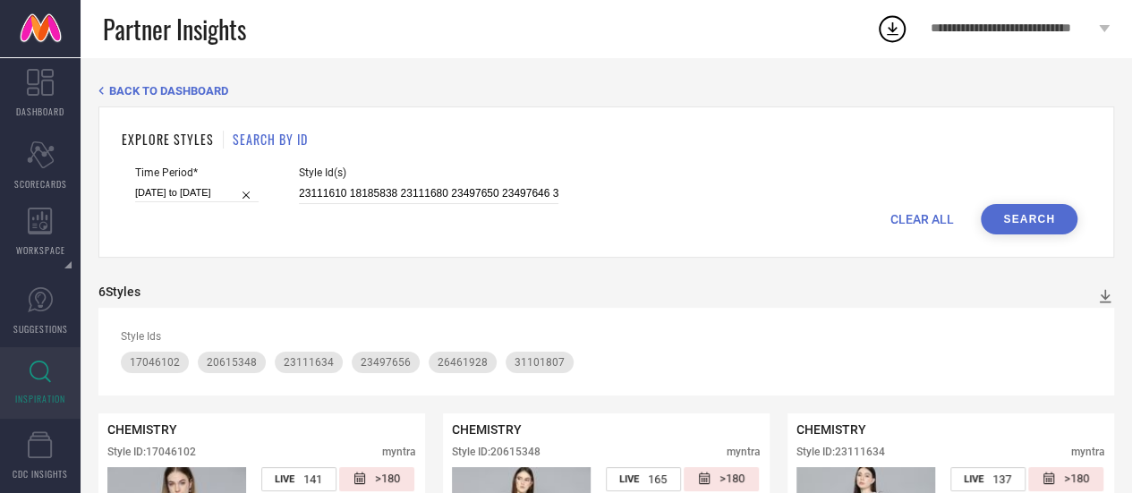
click at [1011, 225] on button "Search" at bounding box center [1029, 219] width 97 height 30
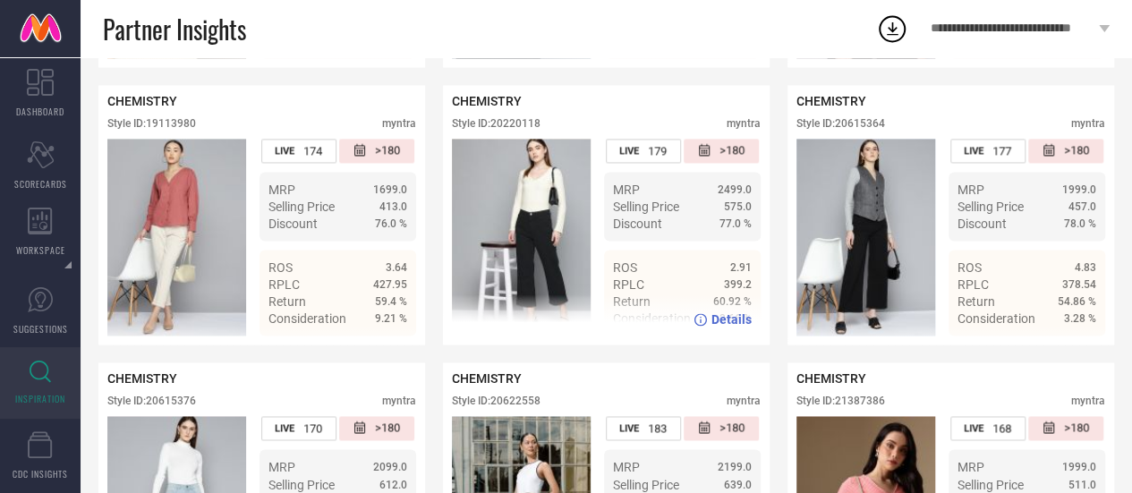
scroll to position [1261, 0]
